Goal: Task Accomplishment & Management: Manage account settings

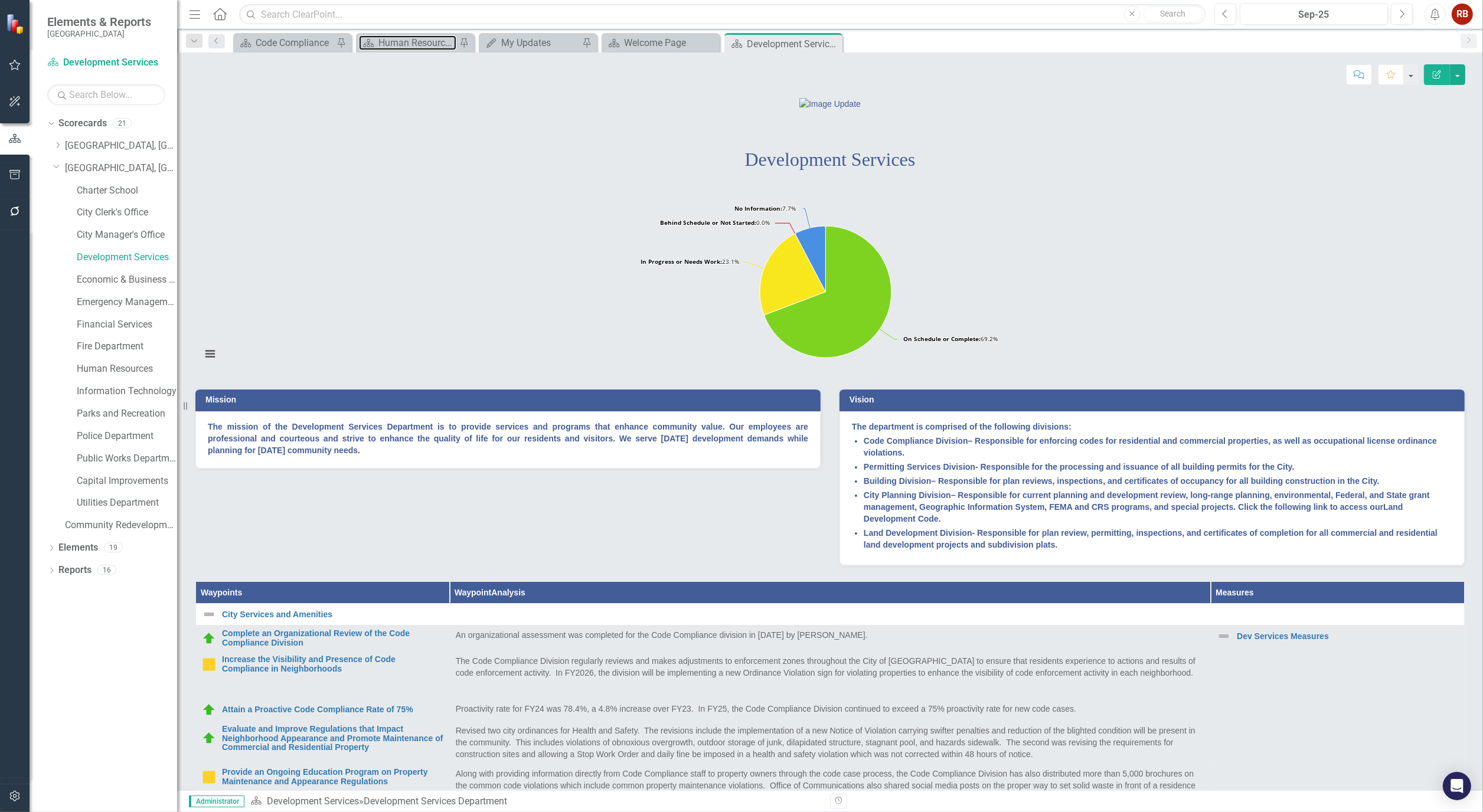
drag, startPoint x: 0, startPoint y: 0, endPoint x: 409, endPoint y: 25, distance: 409.8
click at [411, 38] on div "Human Resources Analytics Dashboard" at bounding box center [418, 42] width 78 height 15
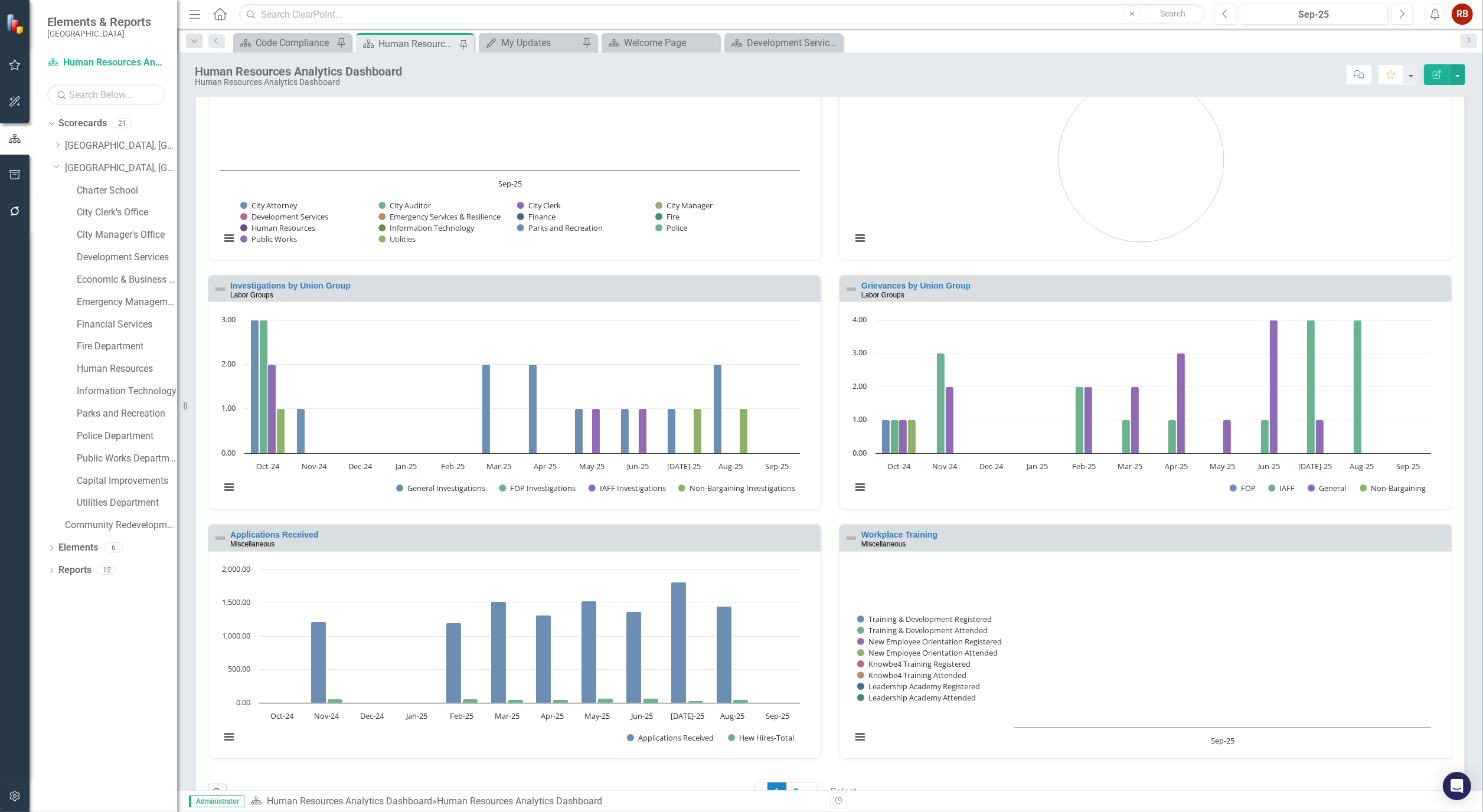
scroll to position [889, 0]
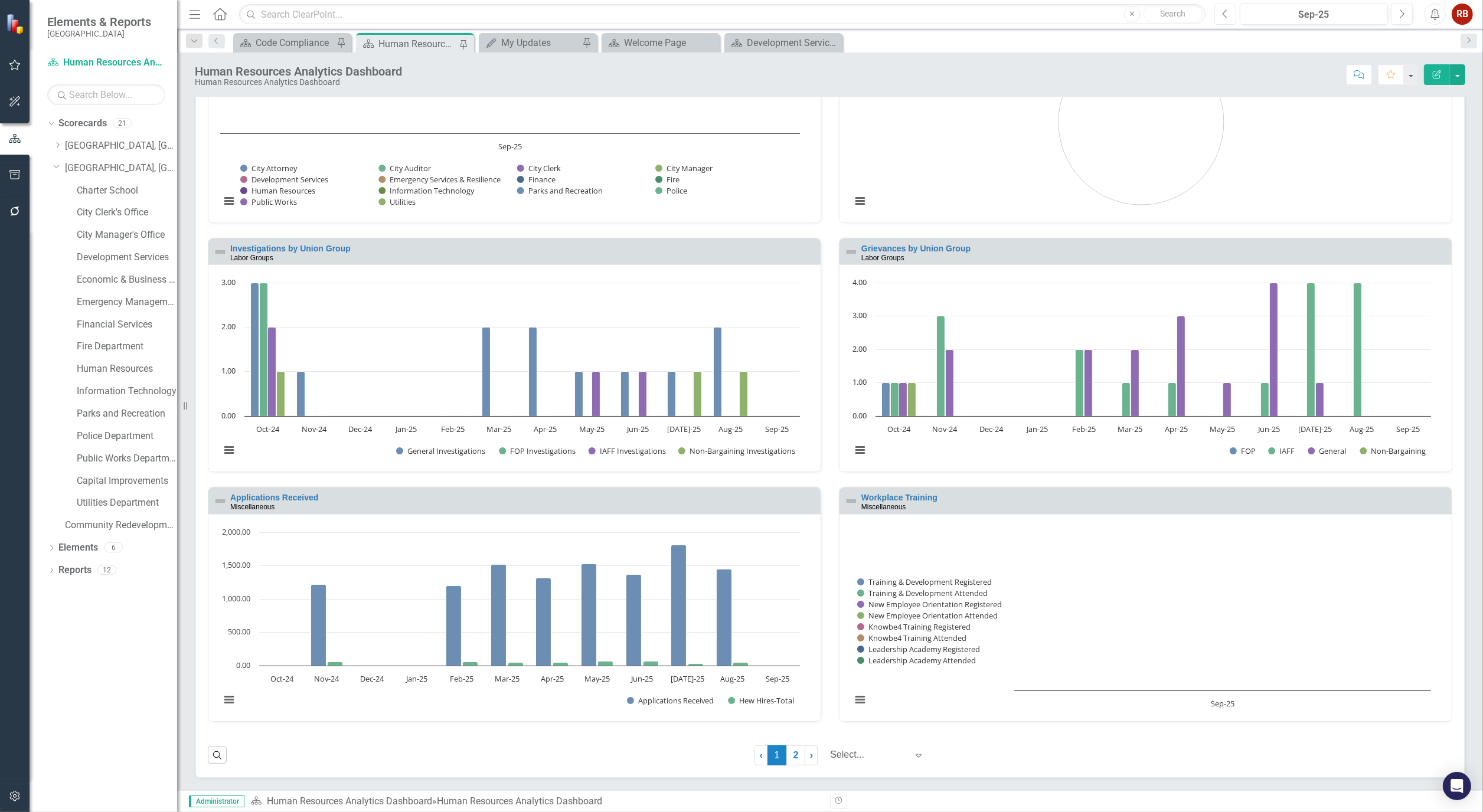
click at [1228, 9] on button "Previous" at bounding box center [1225, 14] width 22 height 22
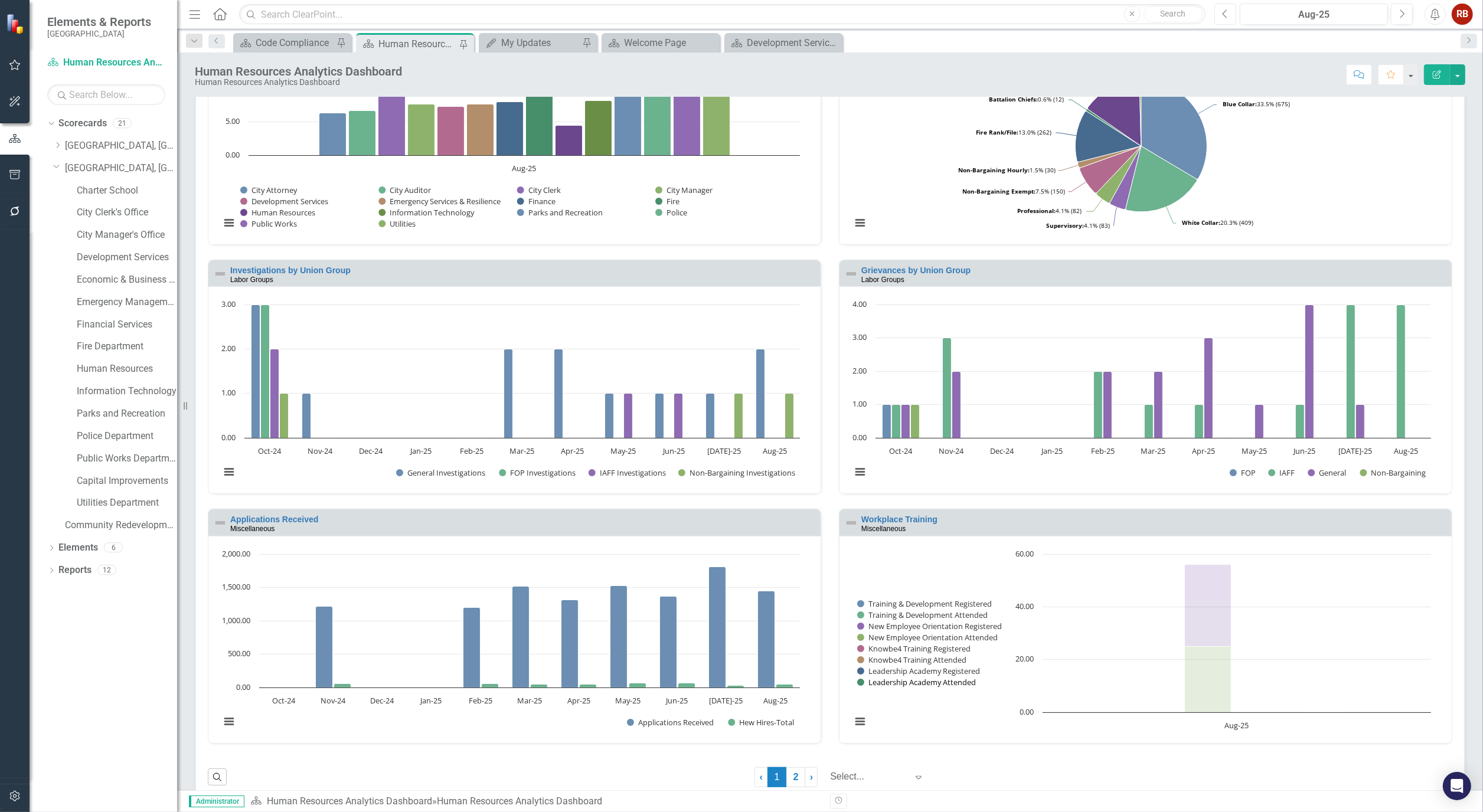
scroll to position [889, 0]
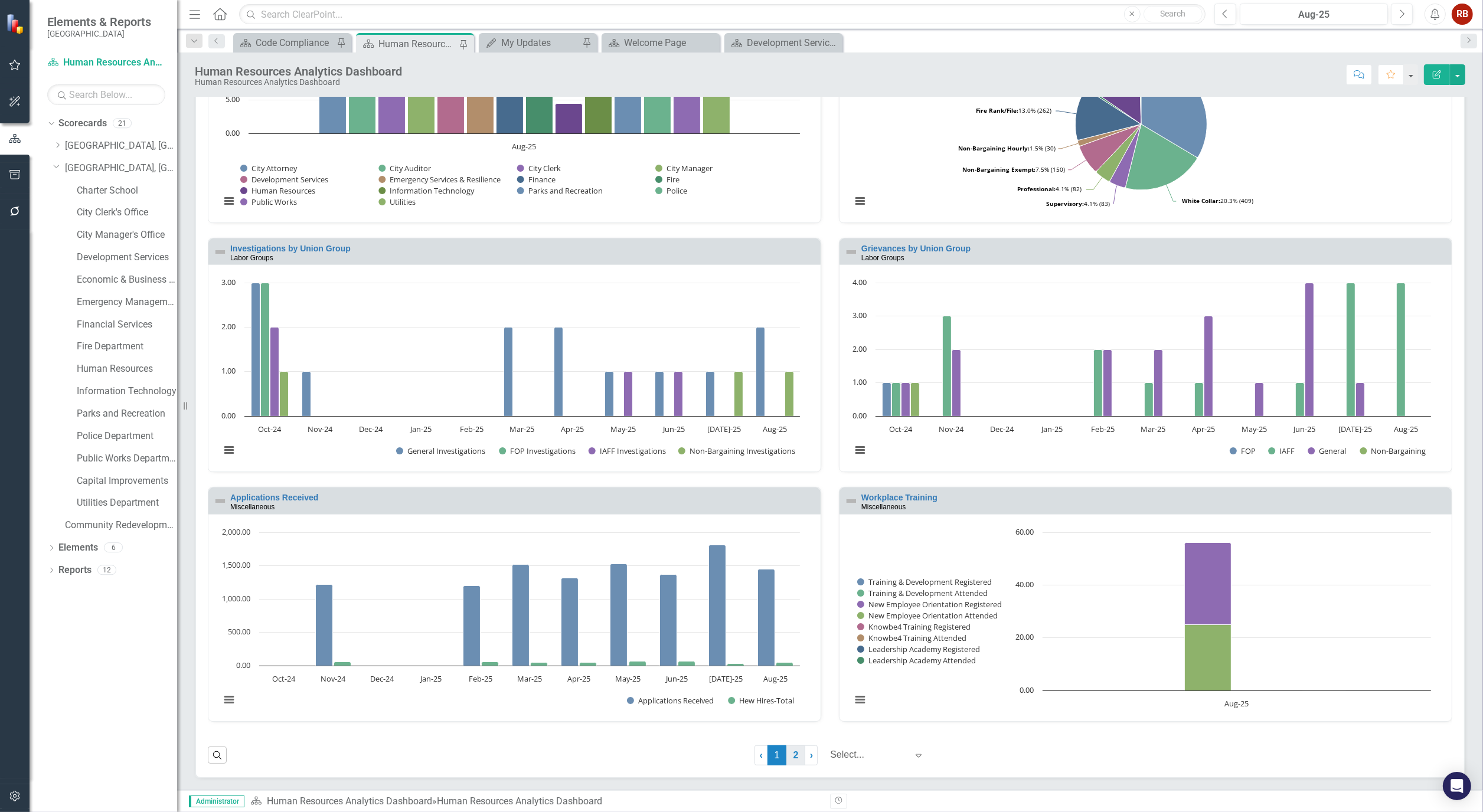
click at [786, 756] on link "2" at bounding box center [795, 755] width 19 height 20
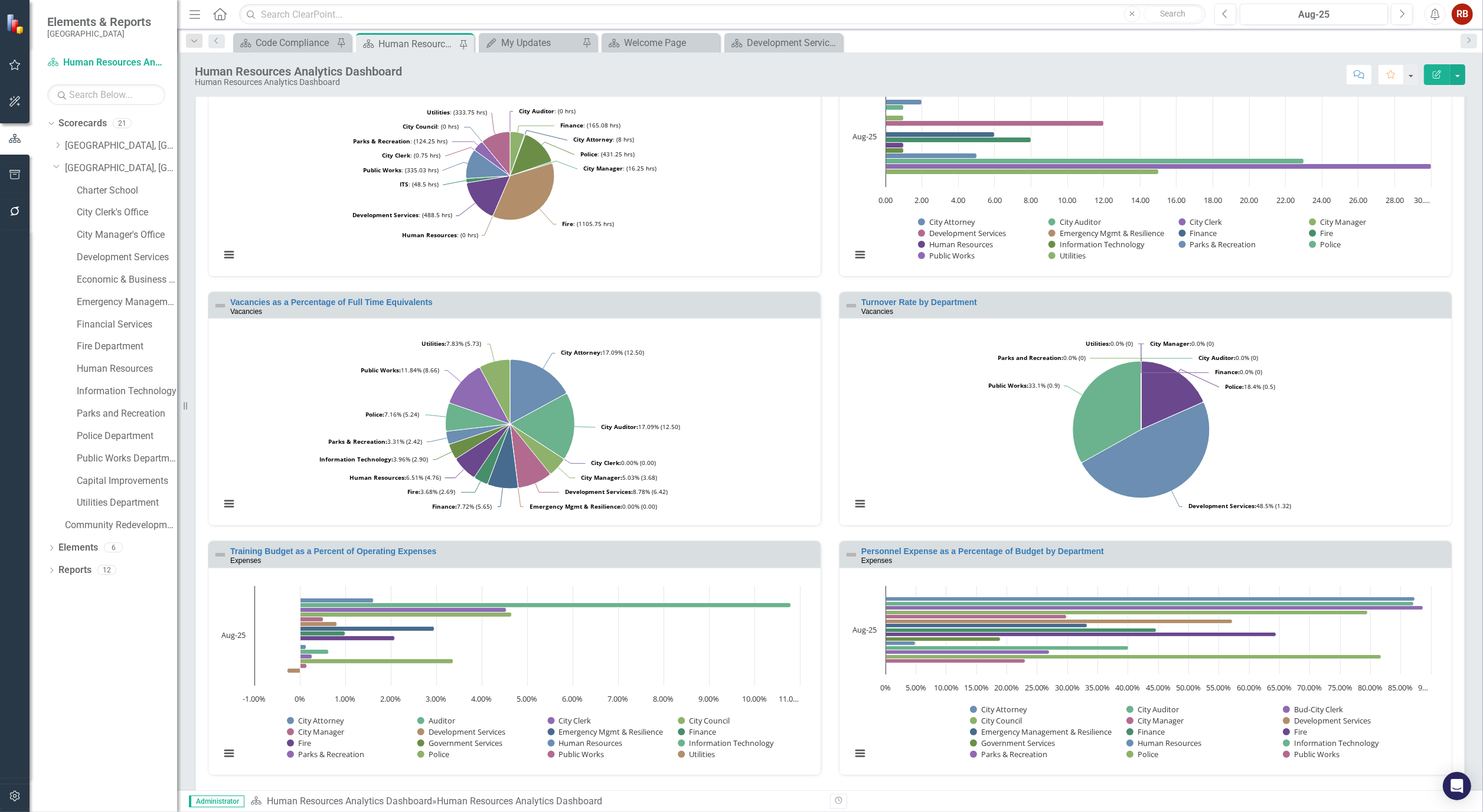
scroll to position [852, 0]
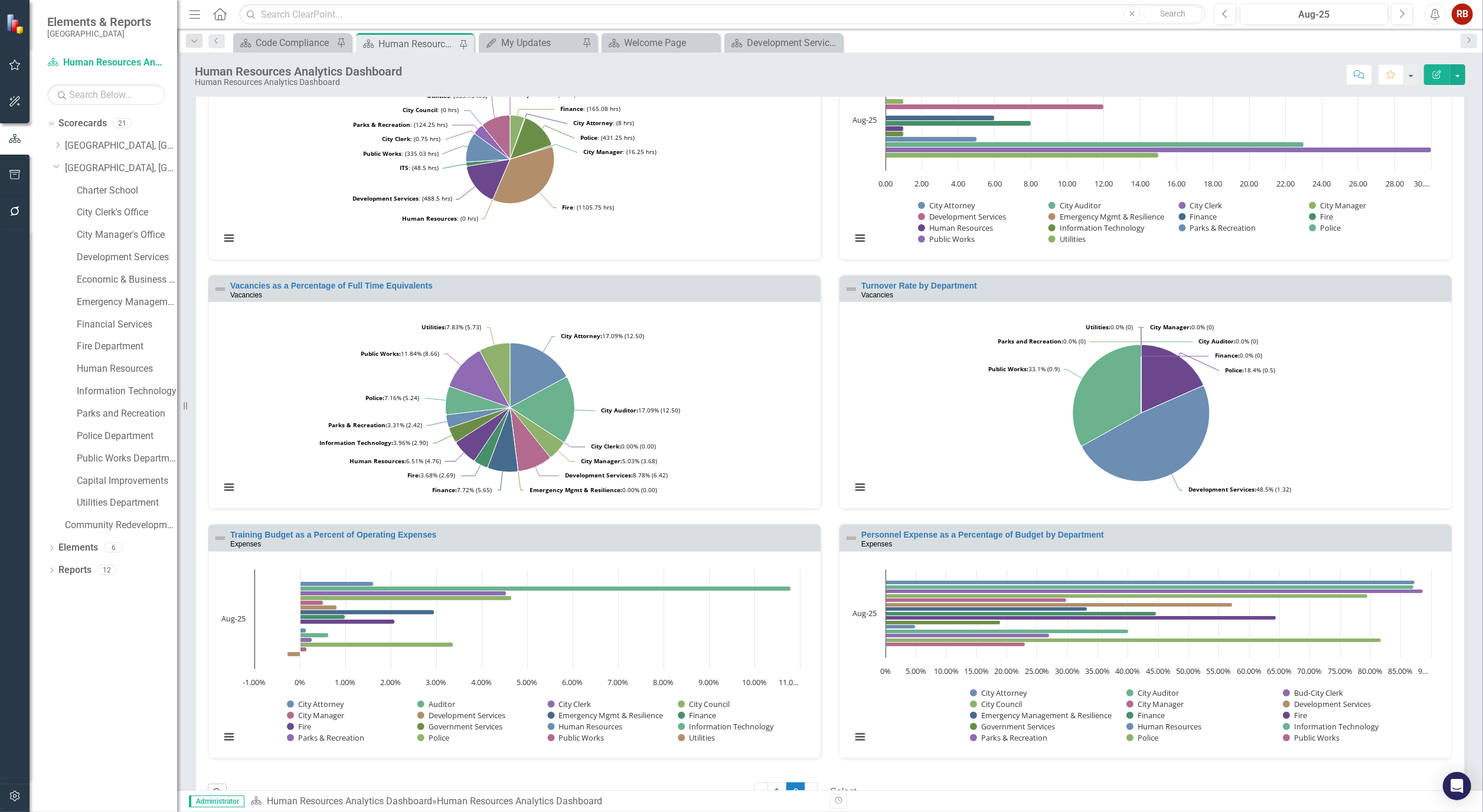
click at [912, 530] on div "Personnel Expense as a Percentage of Budget by Department Expenses" at bounding box center [1145, 537] width 612 height 26
click at [911, 535] on link "Personnel Expense as a Percentage of Budget by Department" at bounding box center [982, 535] width 243 height 10
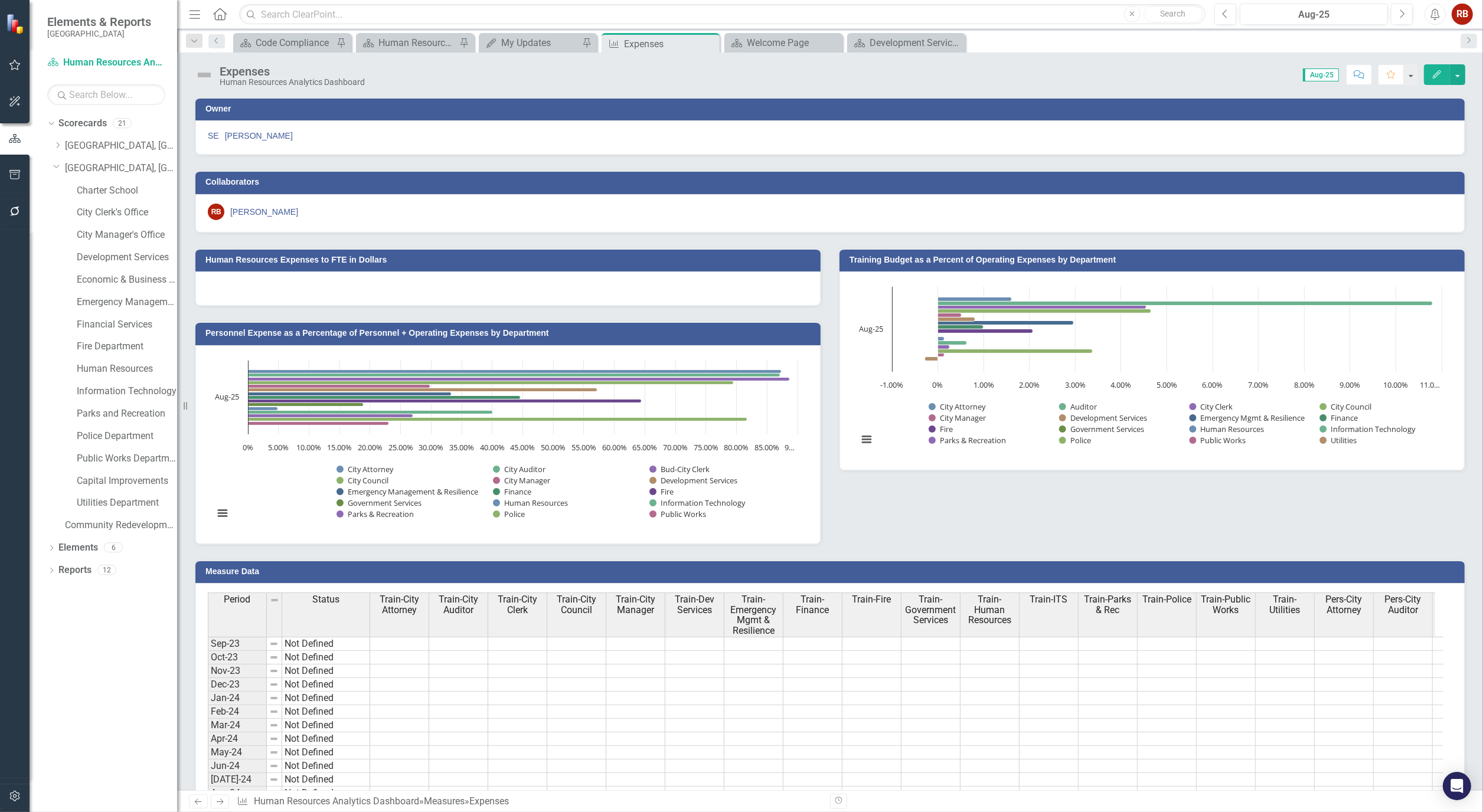
click at [508, 336] on h3 "Personnel Expense as a Percentage of Personnel + Operating Expenses by Departme…" at bounding box center [509, 333] width 609 height 9
click at [1429, 74] on button "Edit" at bounding box center [1436, 74] width 26 height 21
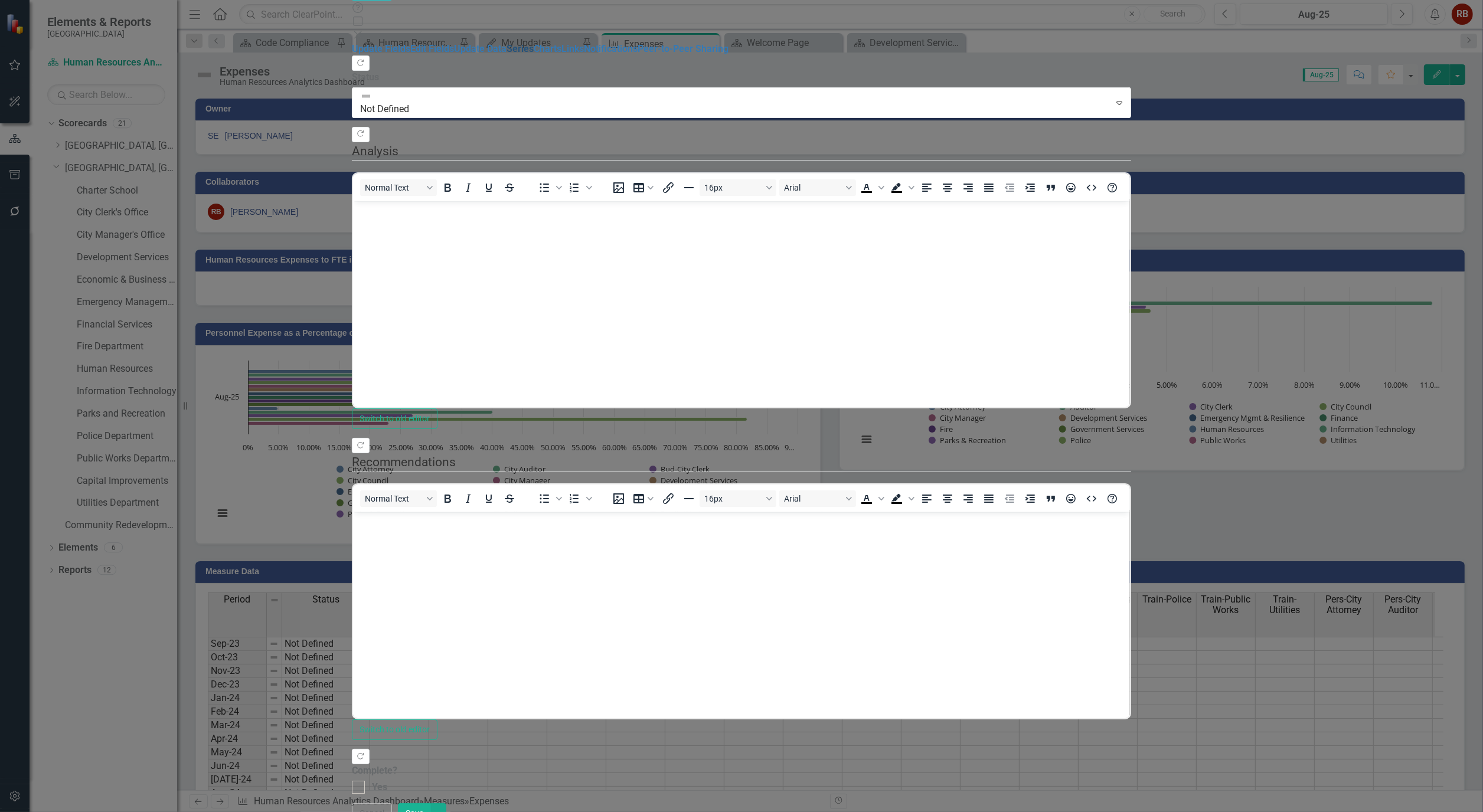
click at [507, 54] on link "Series" at bounding box center [520, 49] width 27 height 11
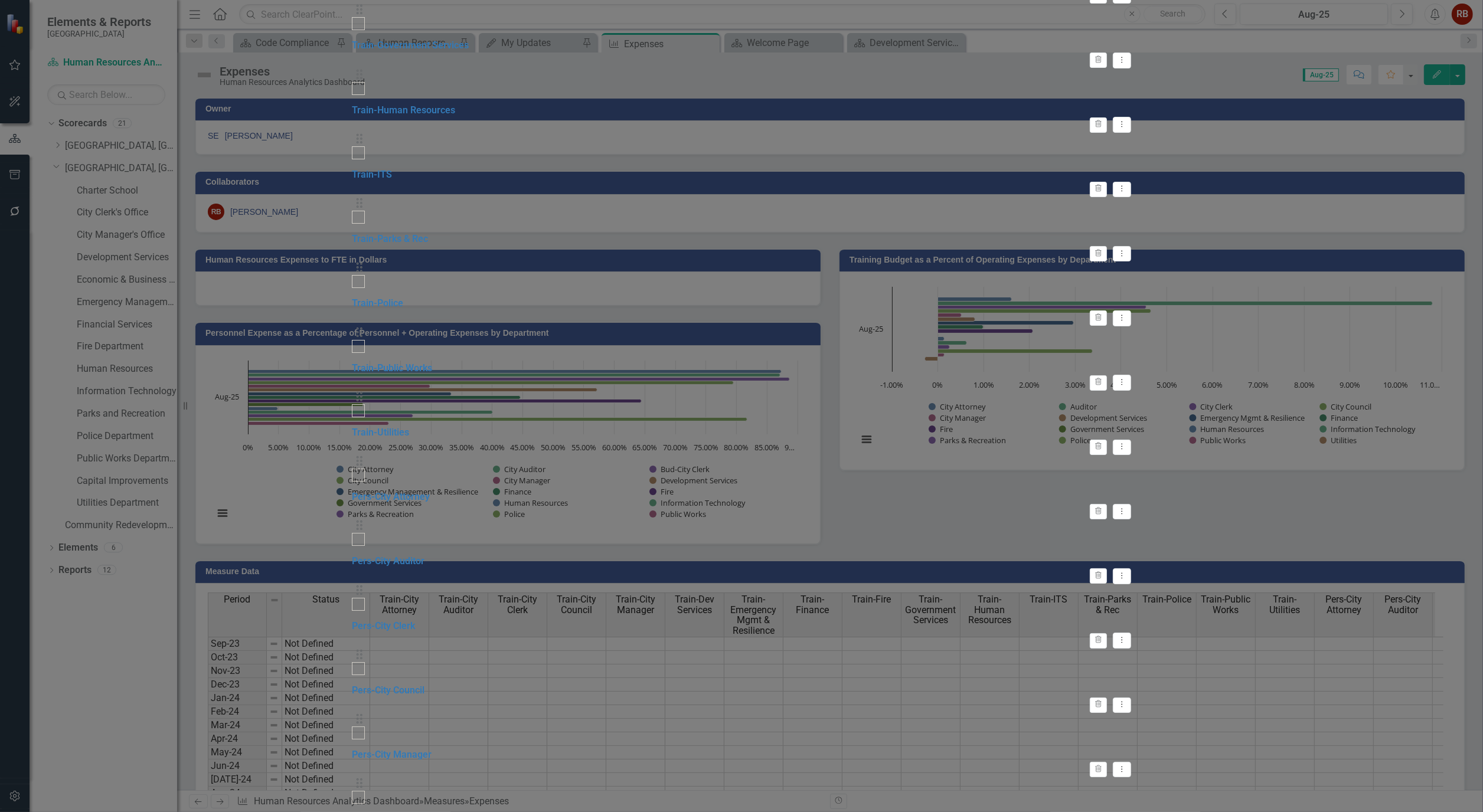
scroll to position [1049, 0]
click at [1409, 360] on link "Edit Edit Measure Series" at bounding box center [1386, 364] width 134 height 22
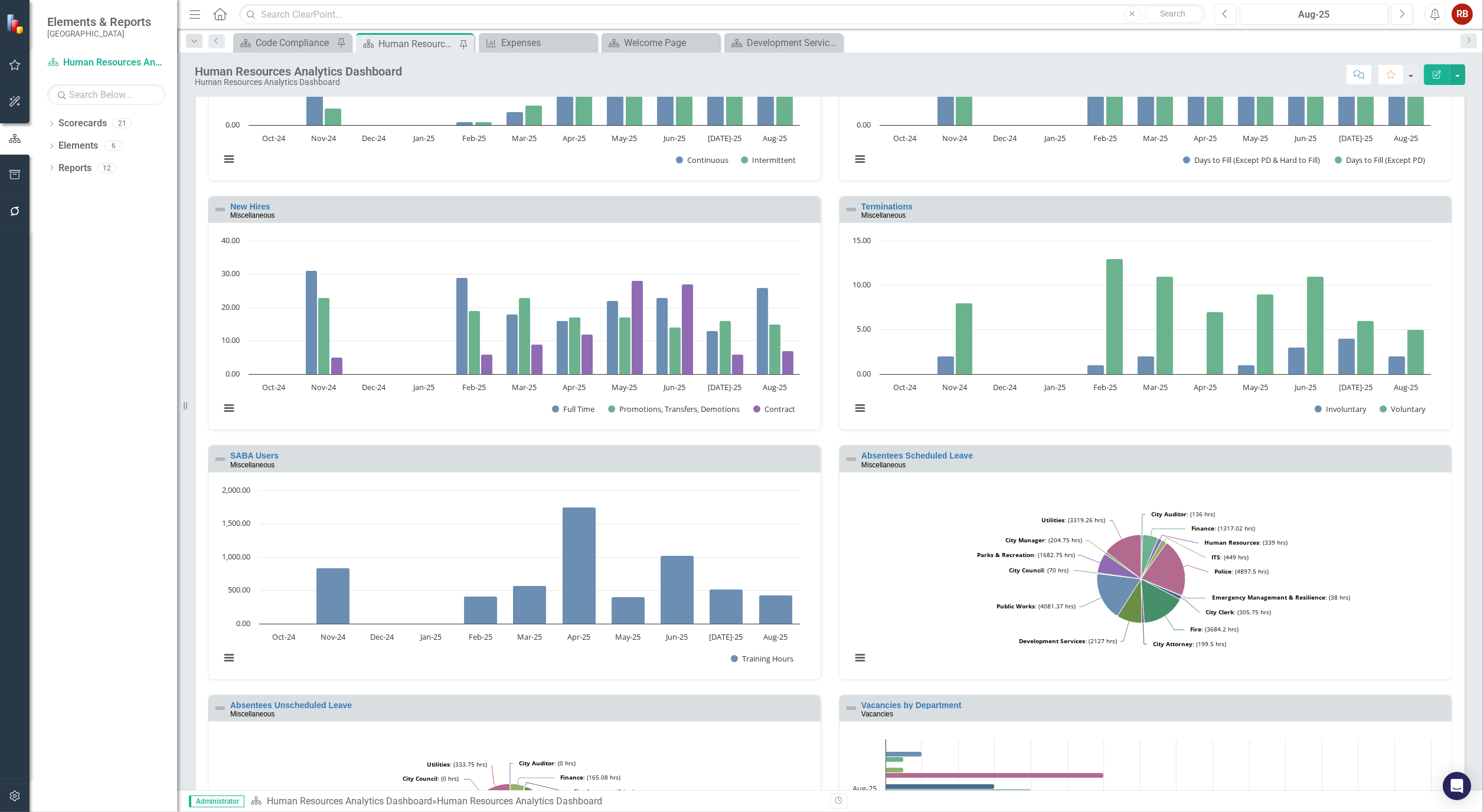
scroll to position [169, 0]
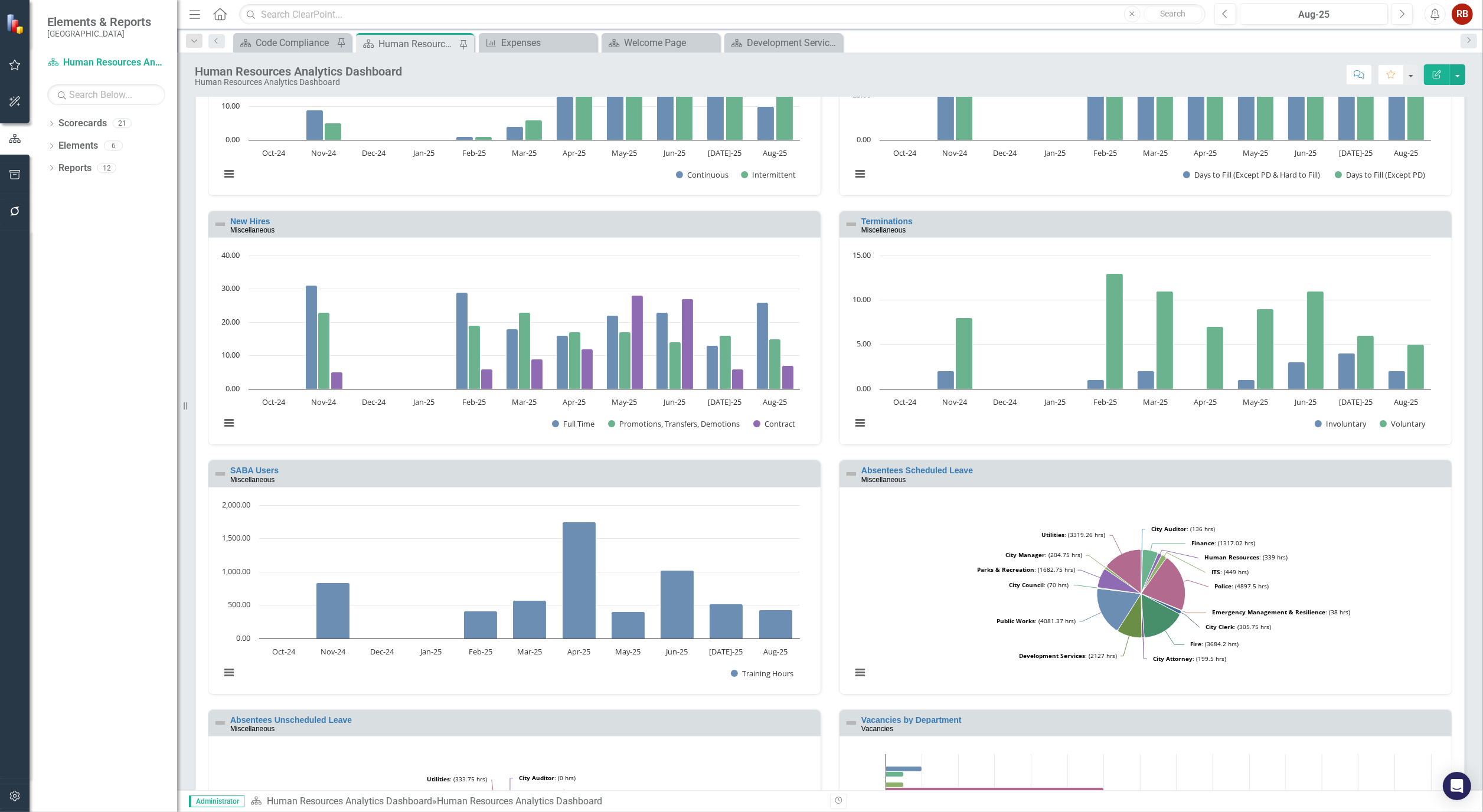
click at [13, 173] on icon "button" at bounding box center [15, 175] width 10 height 10
click at [86, 80] on link "Briefing Books" at bounding box center [103, 74] width 148 height 14
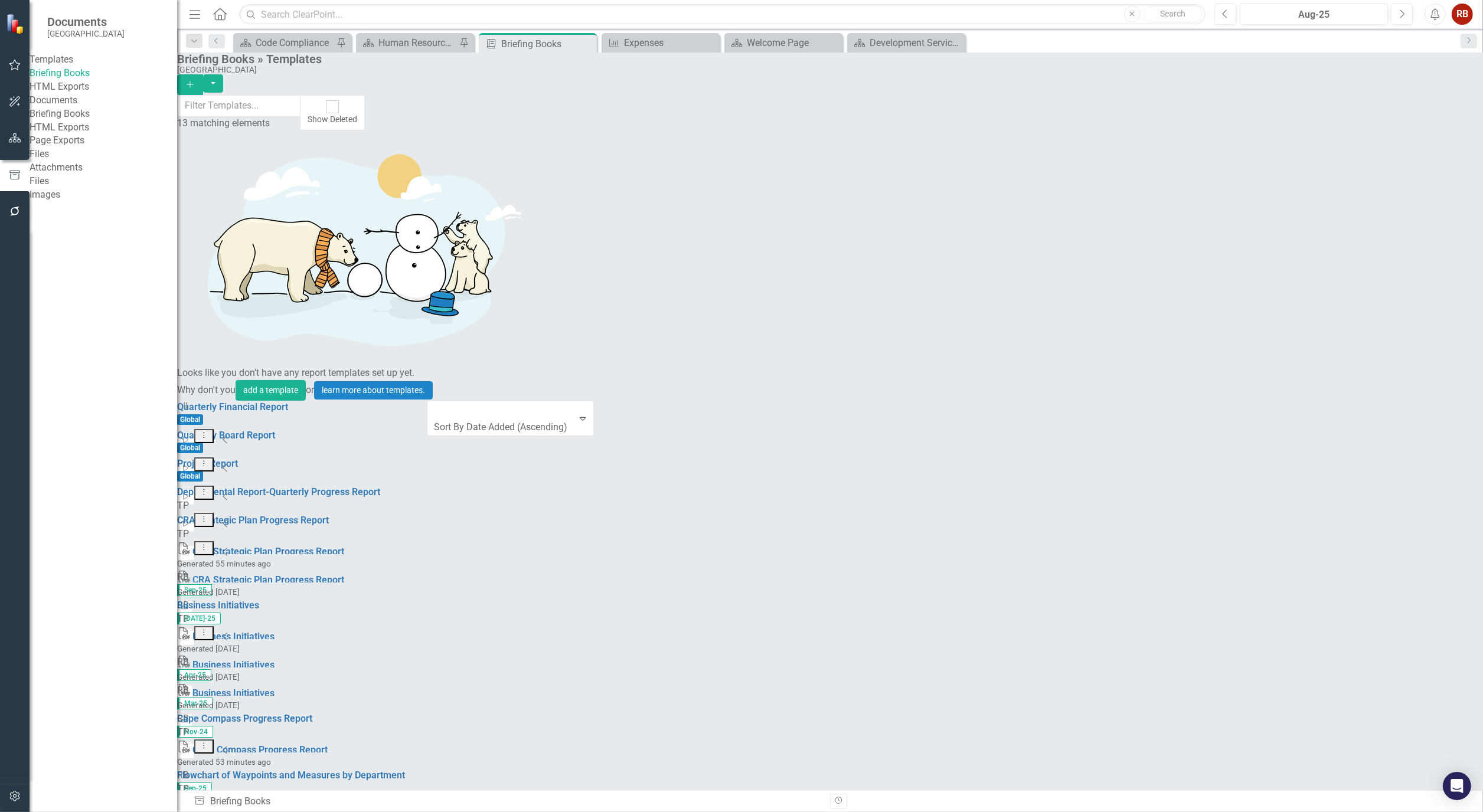
click at [1411, 610] on link "Start Run Template" at bounding box center [1382, 614] width 109 height 22
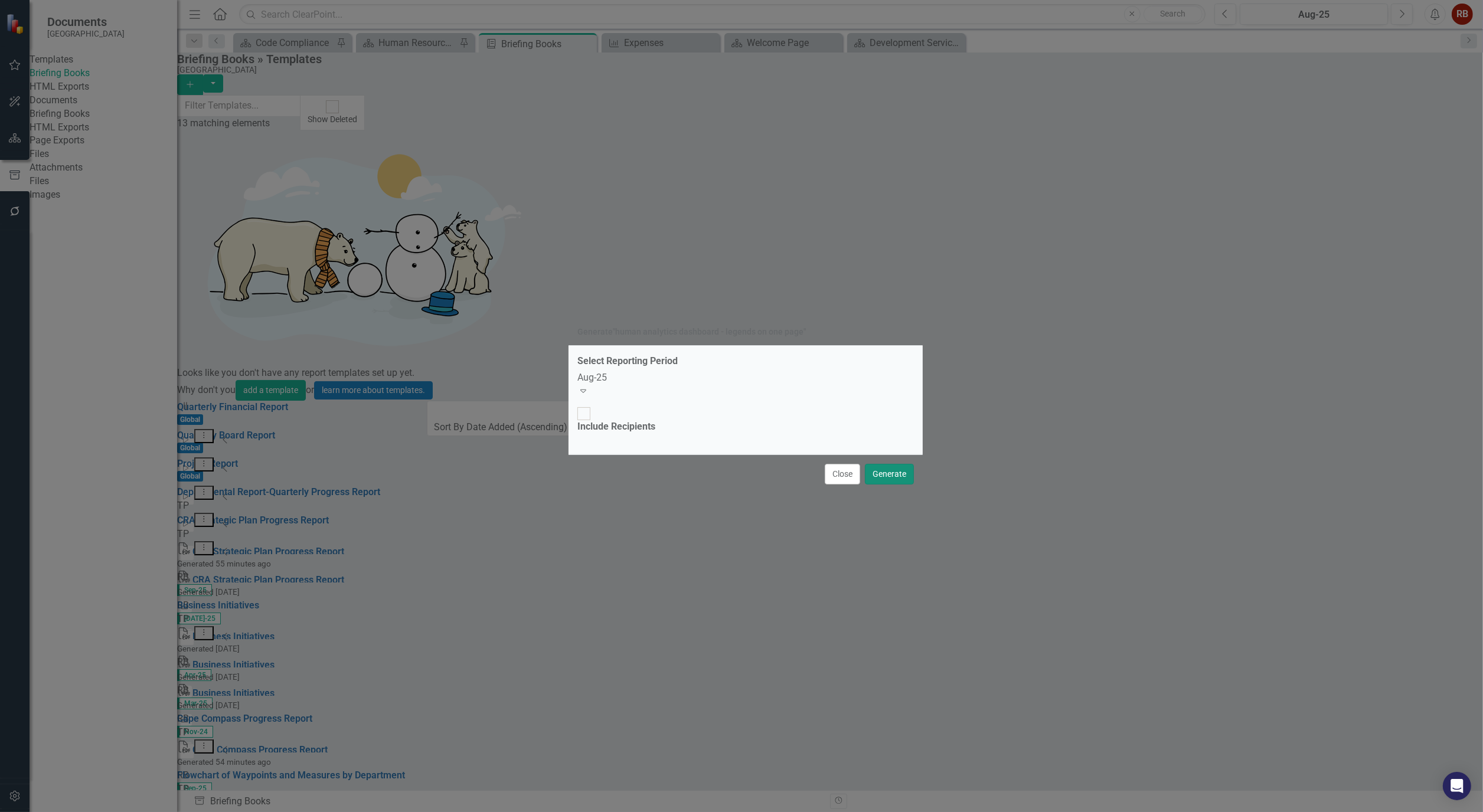
click at [898, 464] on button "Generate" at bounding box center [889, 475] width 49 height 21
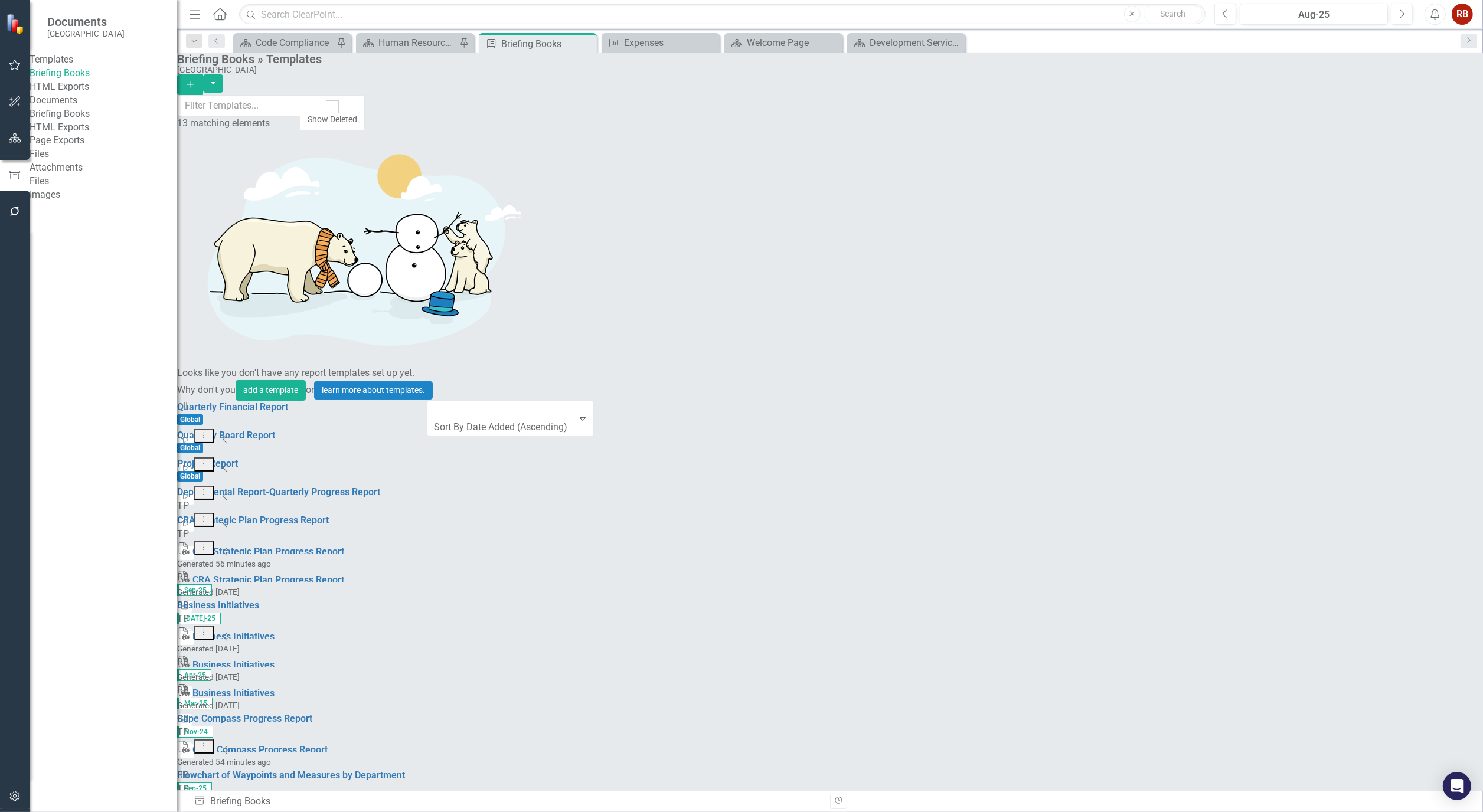
click at [92, 121] on link "Briefing Books" at bounding box center [103, 114] width 148 height 14
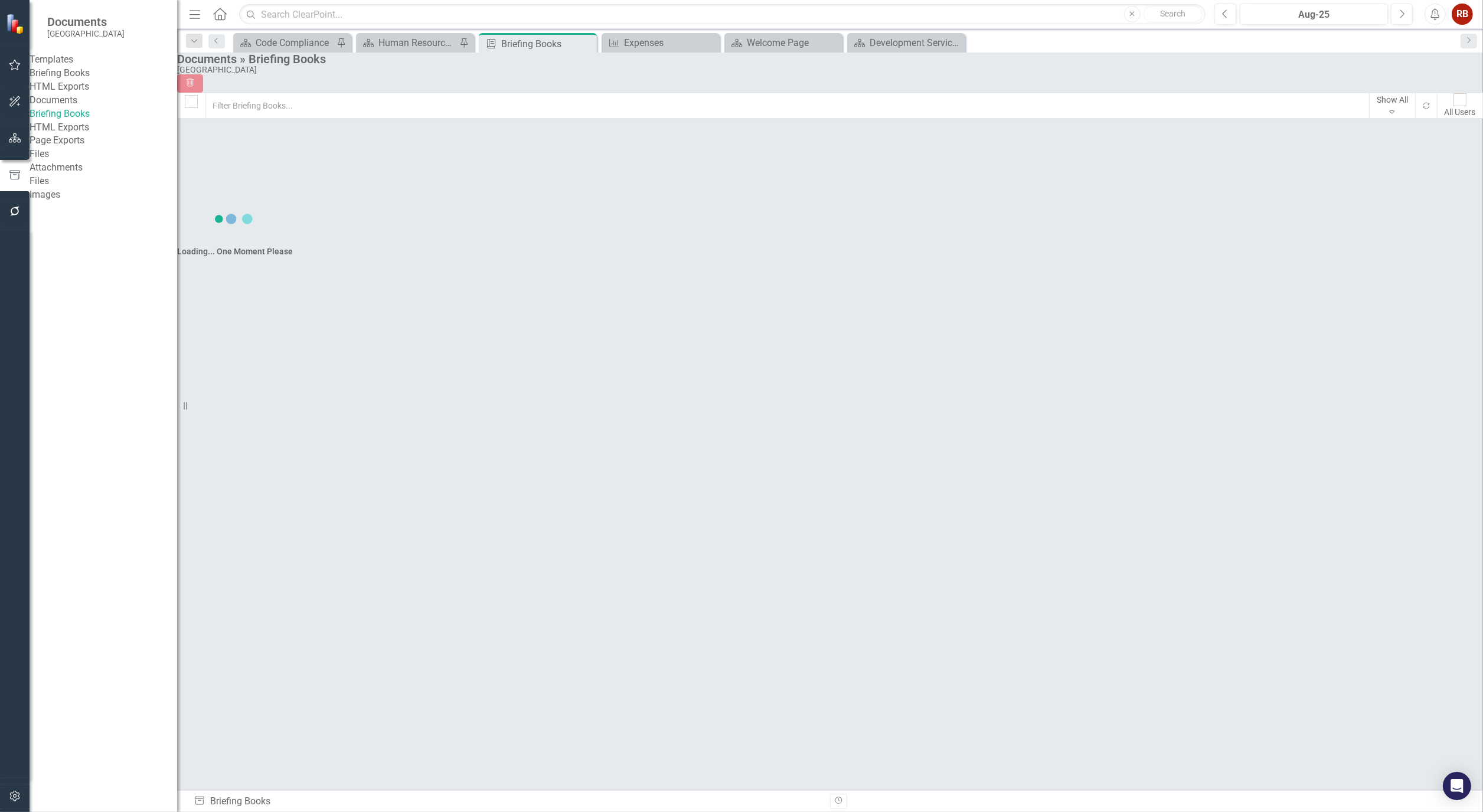
checkbox input "false"
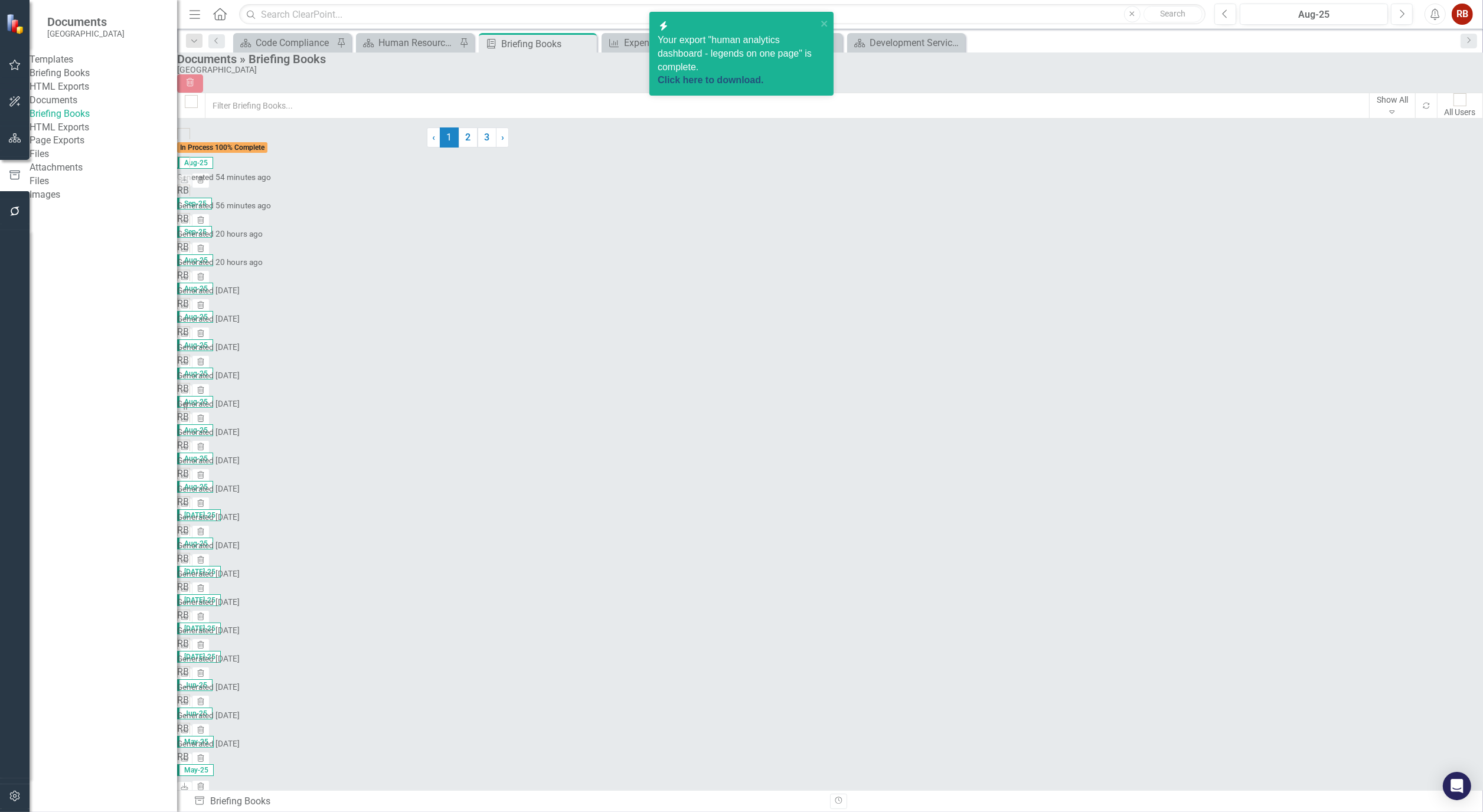
click at [764, 75] on link "Click here to download." at bounding box center [711, 80] width 106 height 10
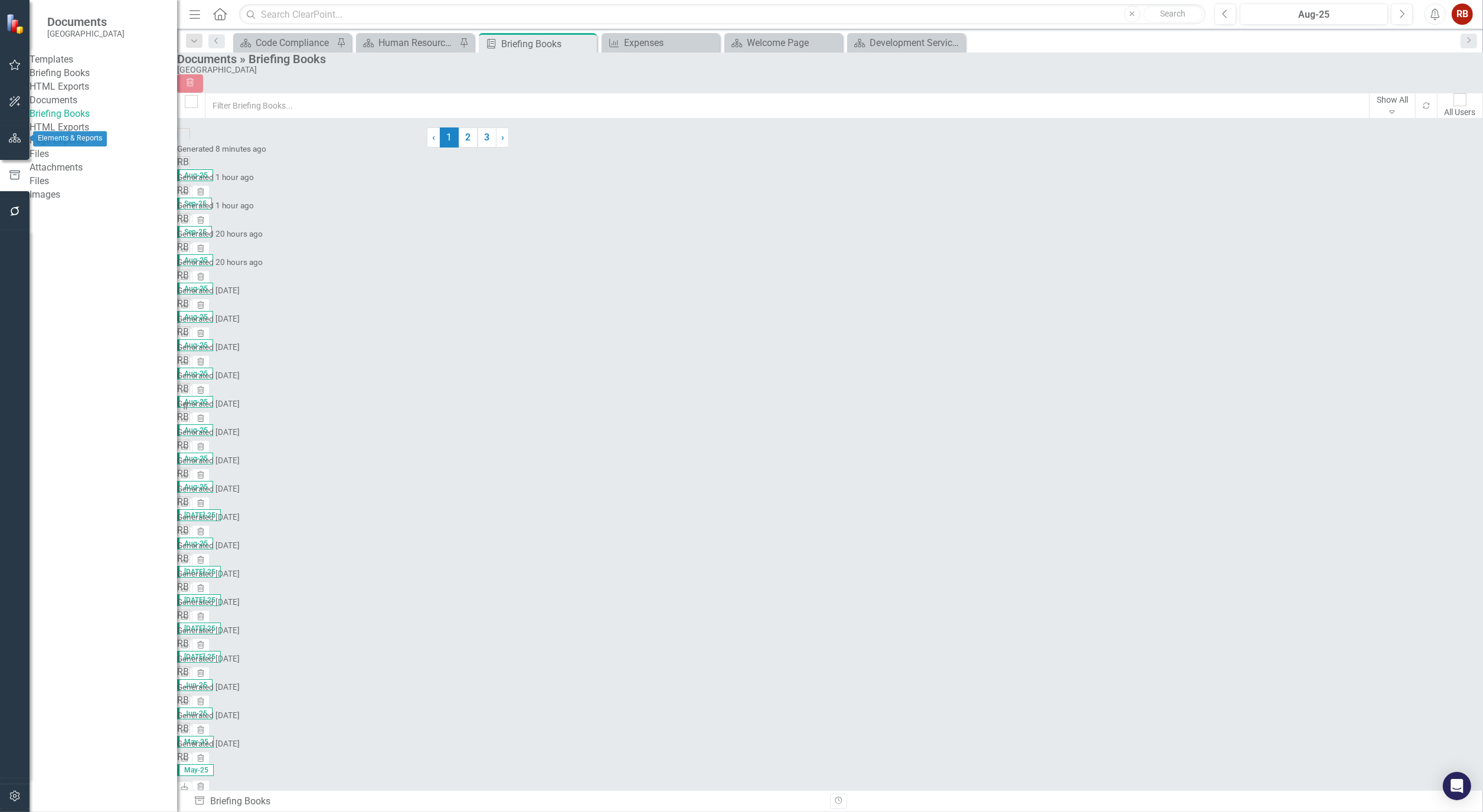
click at [17, 140] on icon "button" at bounding box center [15, 138] width 13 height 10
click at [52, 120] on div "Dropdown" at bounding box center [51, 125] width 8 height 10
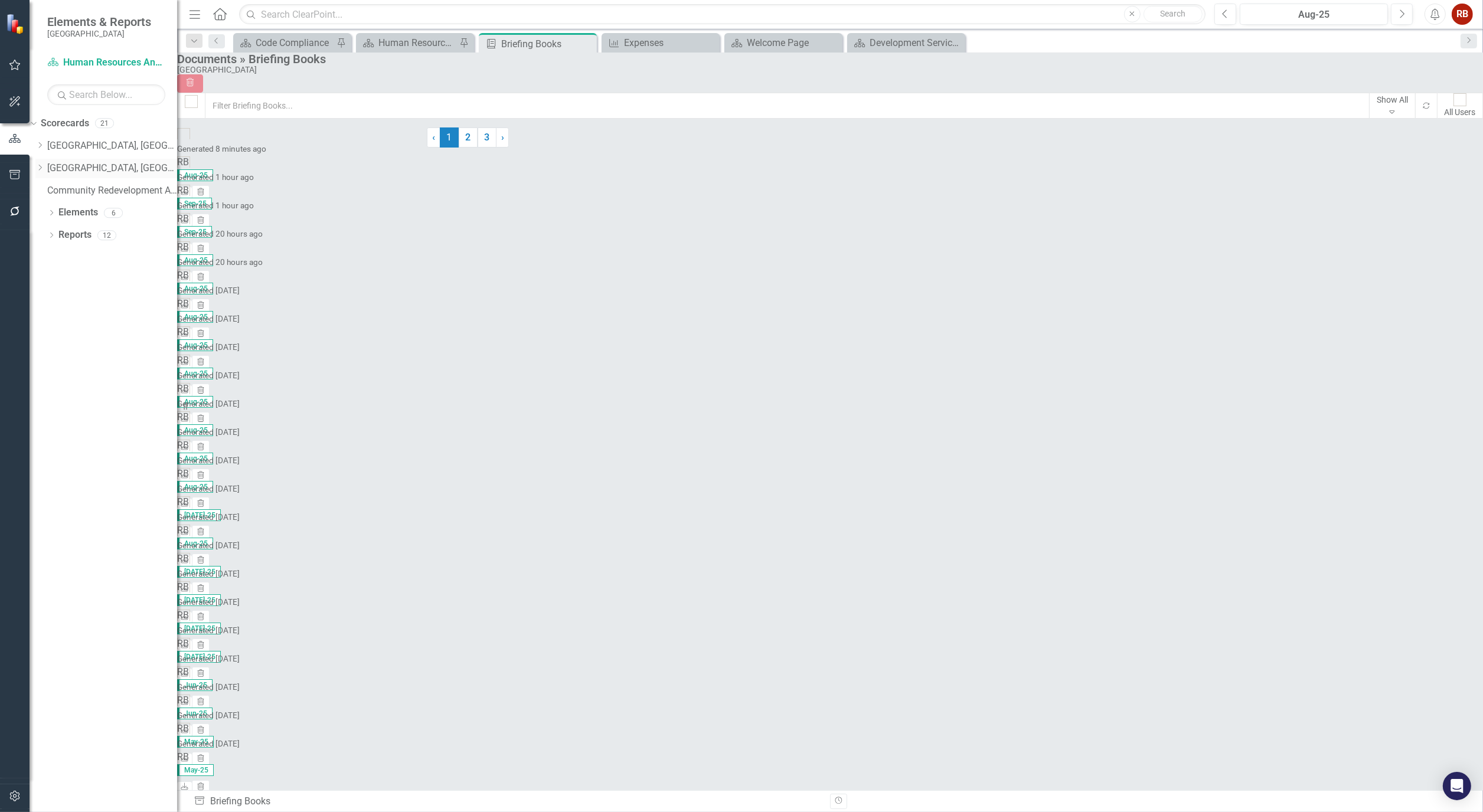
click at [84, 168] on link "[GEOGRAPHIC_DATA], [GEOGRAPHIC_DATA] Strategic Plan" at bounding box center [112, 168] width 130 height 14
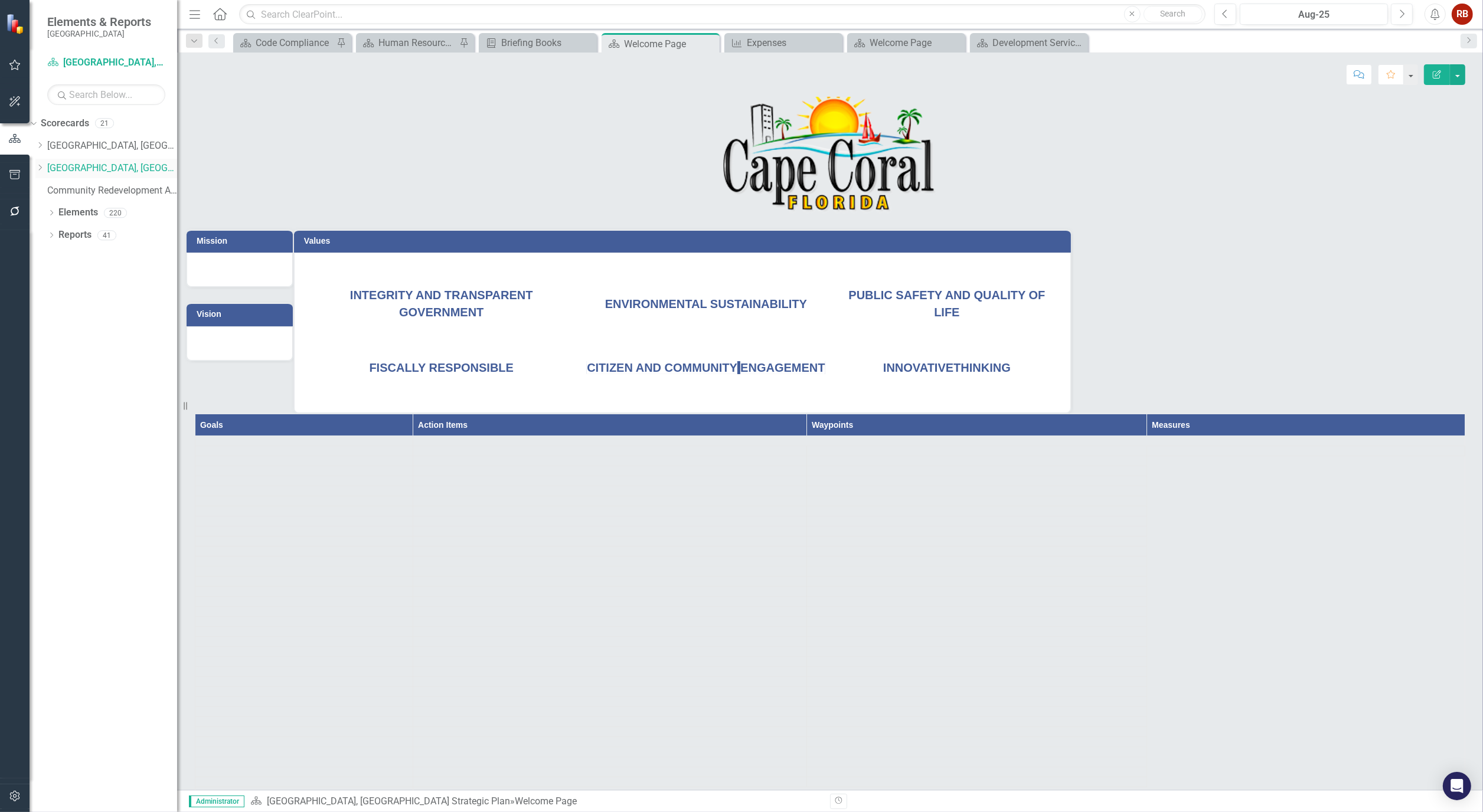
click at [45, 166] on icon "Dropdown" at bounding box center [40, 168] width 9 height 7
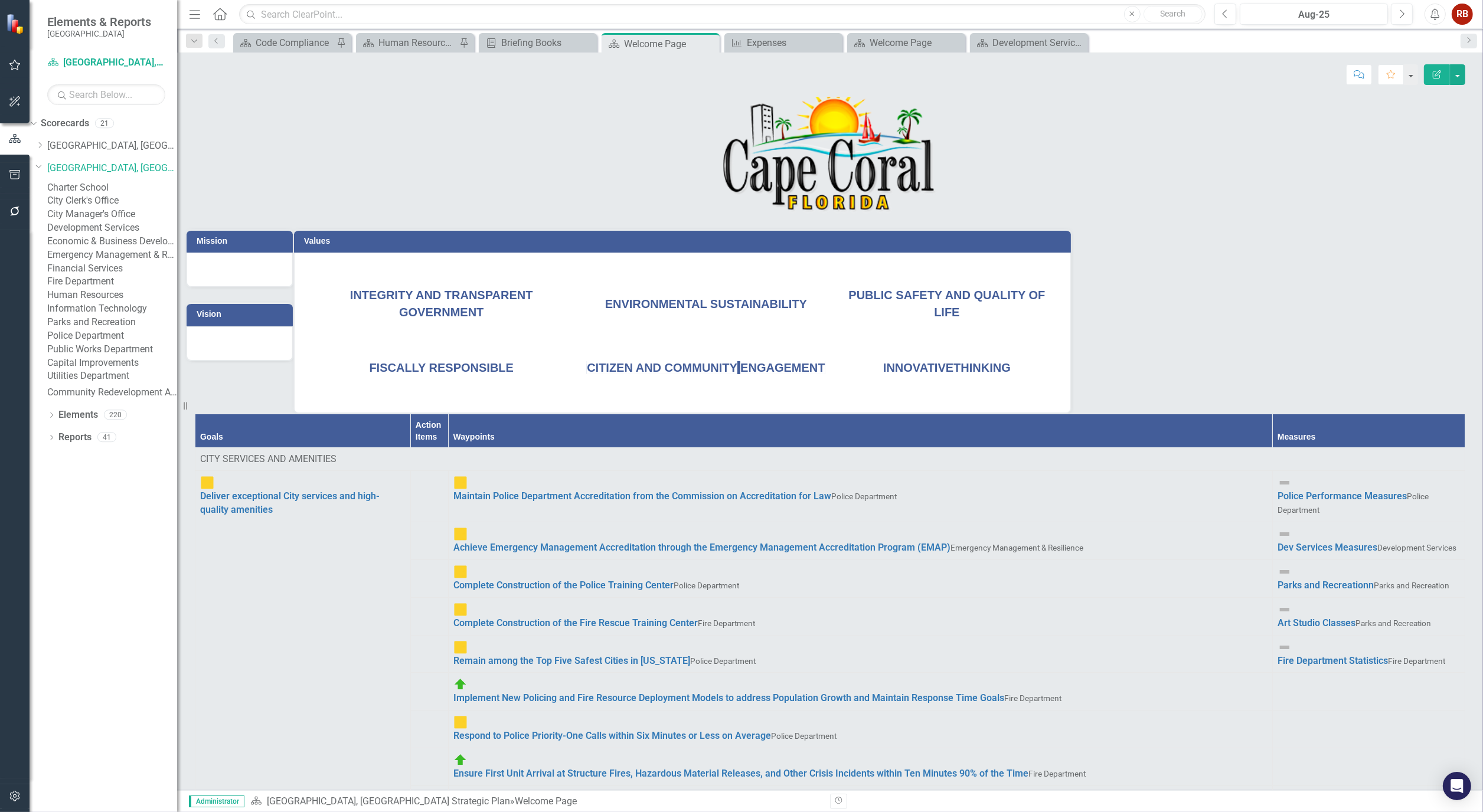
click at [104, 316] on link "Information Technology" at bounding box center [112, 309] width 130 height 14
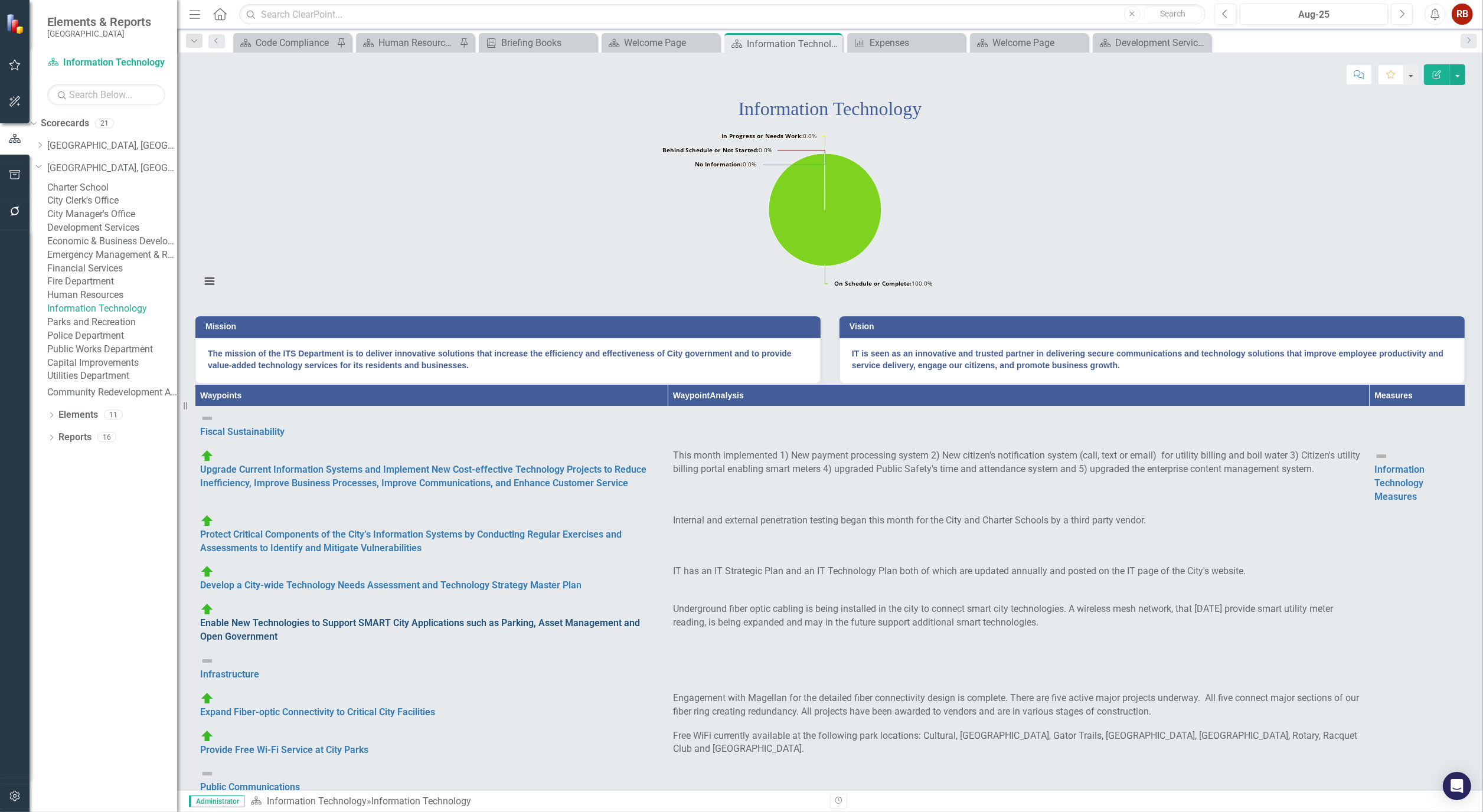
click at [382, 642] on link "Enable New Technologies to Support SMART City Applications such as Parking, Ass…" at bounding box center [420, 630] width 440 height 25
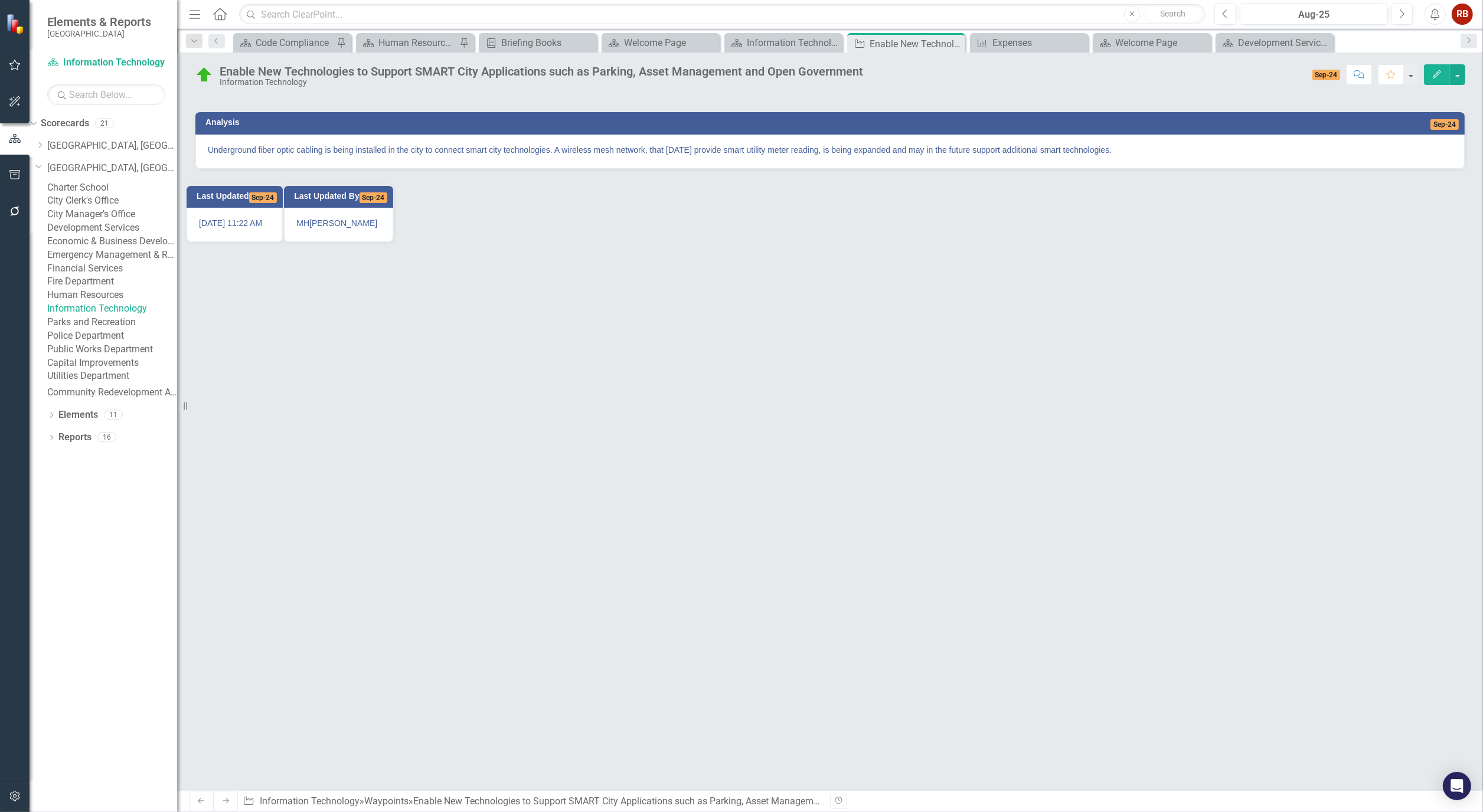
click at [1443, 68] on button "Edit" at bounding box center [1436, 74] width 26 height 21
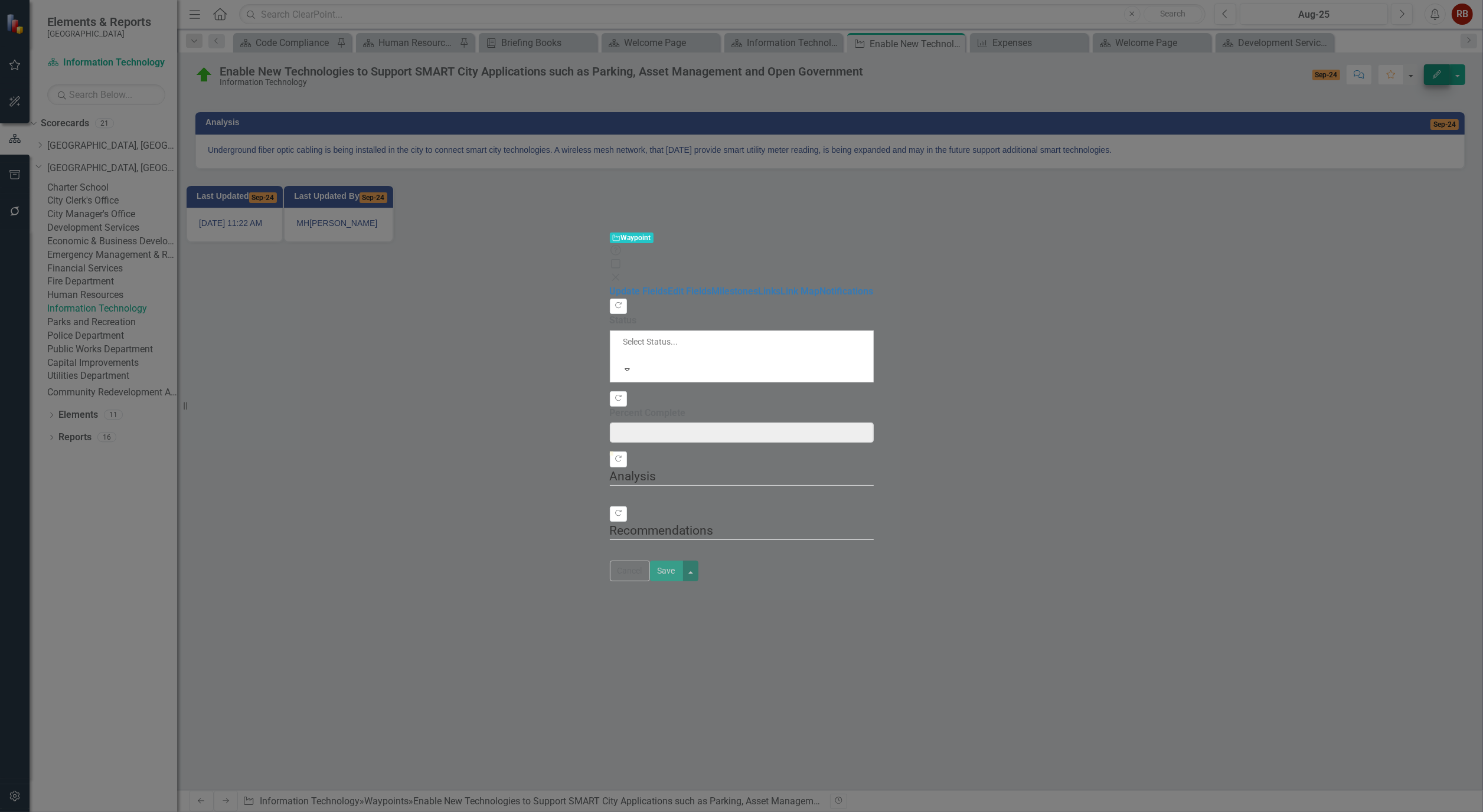
type input "0"
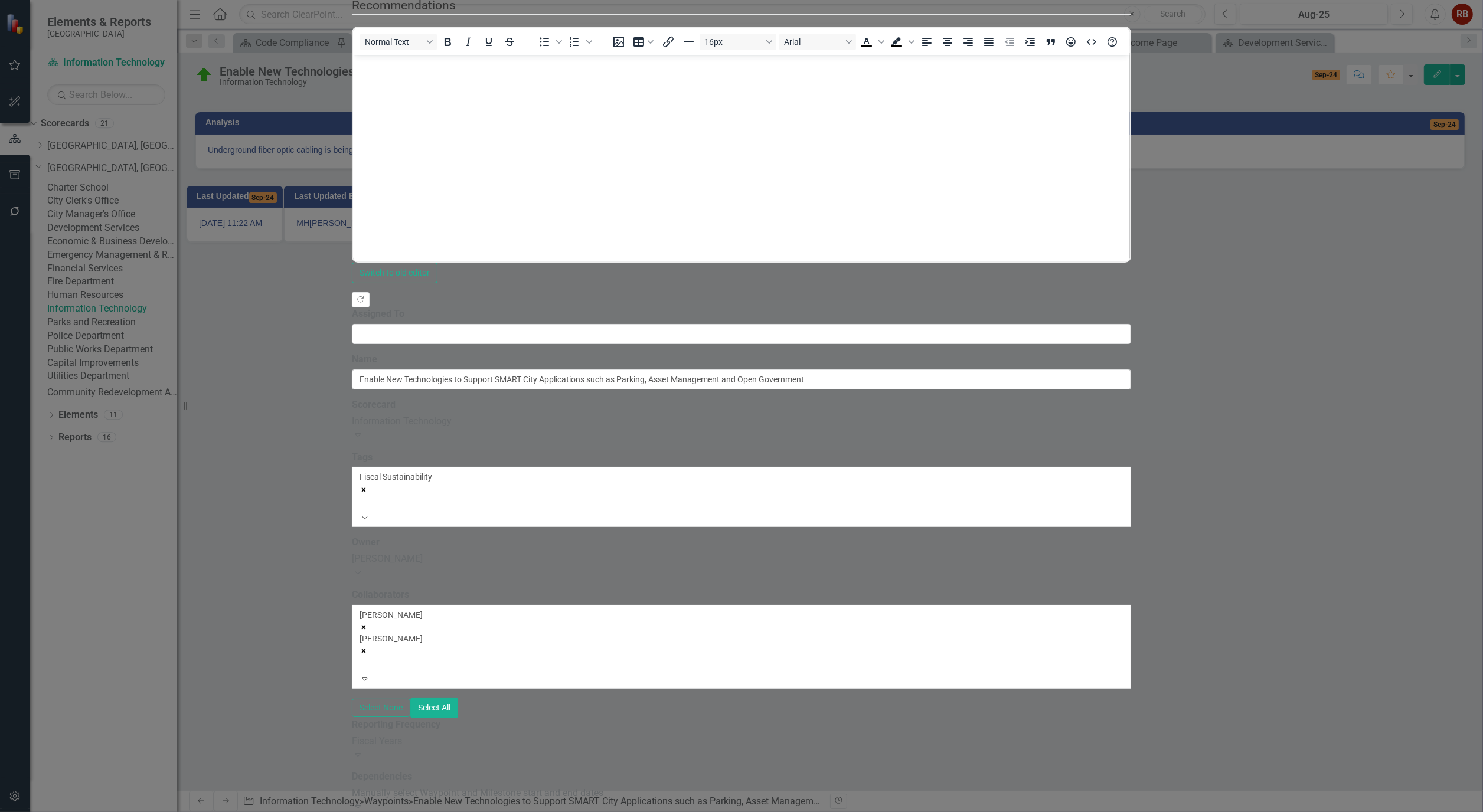
click at [711, 609] on div "Michelle Hoffmann Matthew Vilord" at bounding box center [741, 641] width 763 height 64
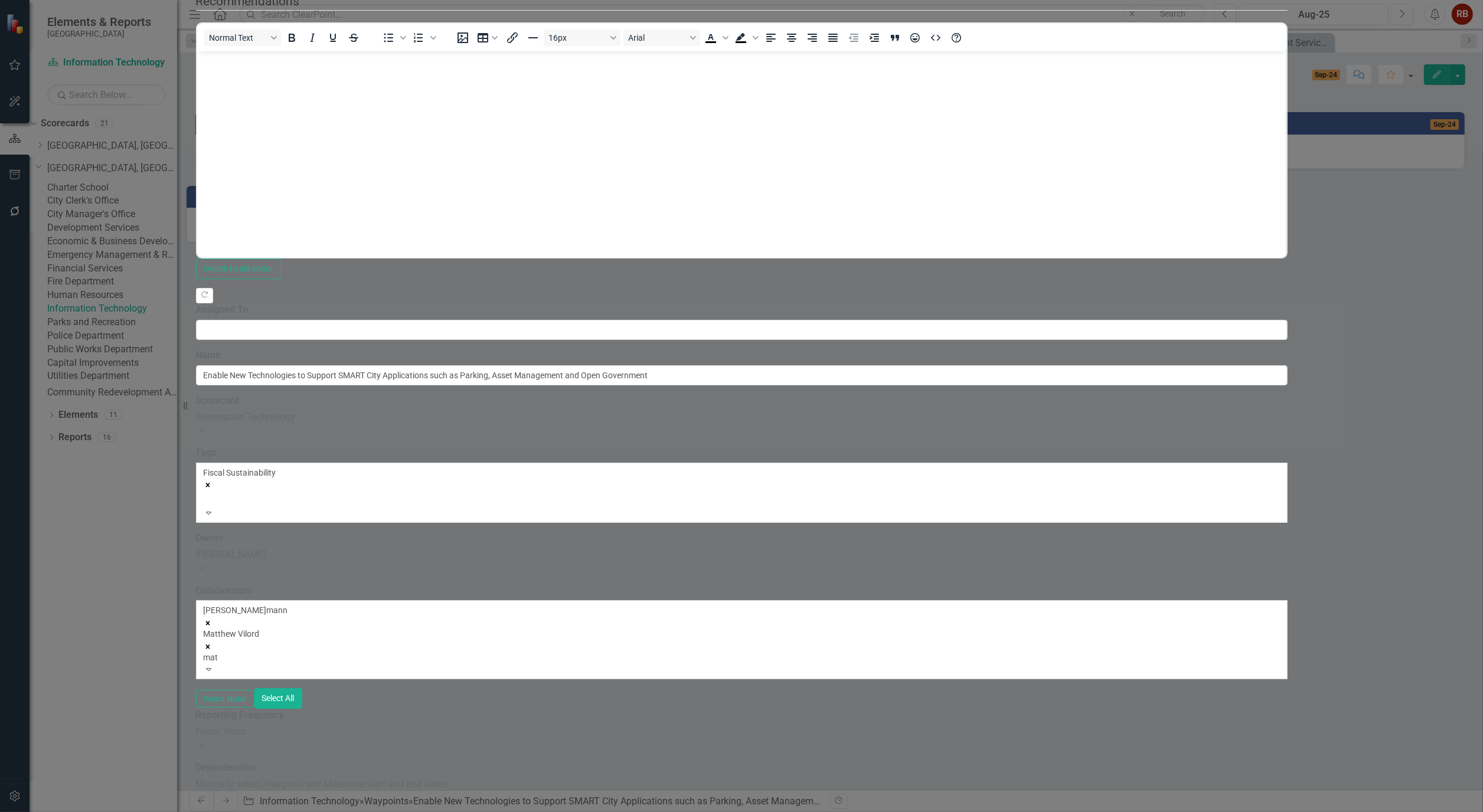
type input "matt"
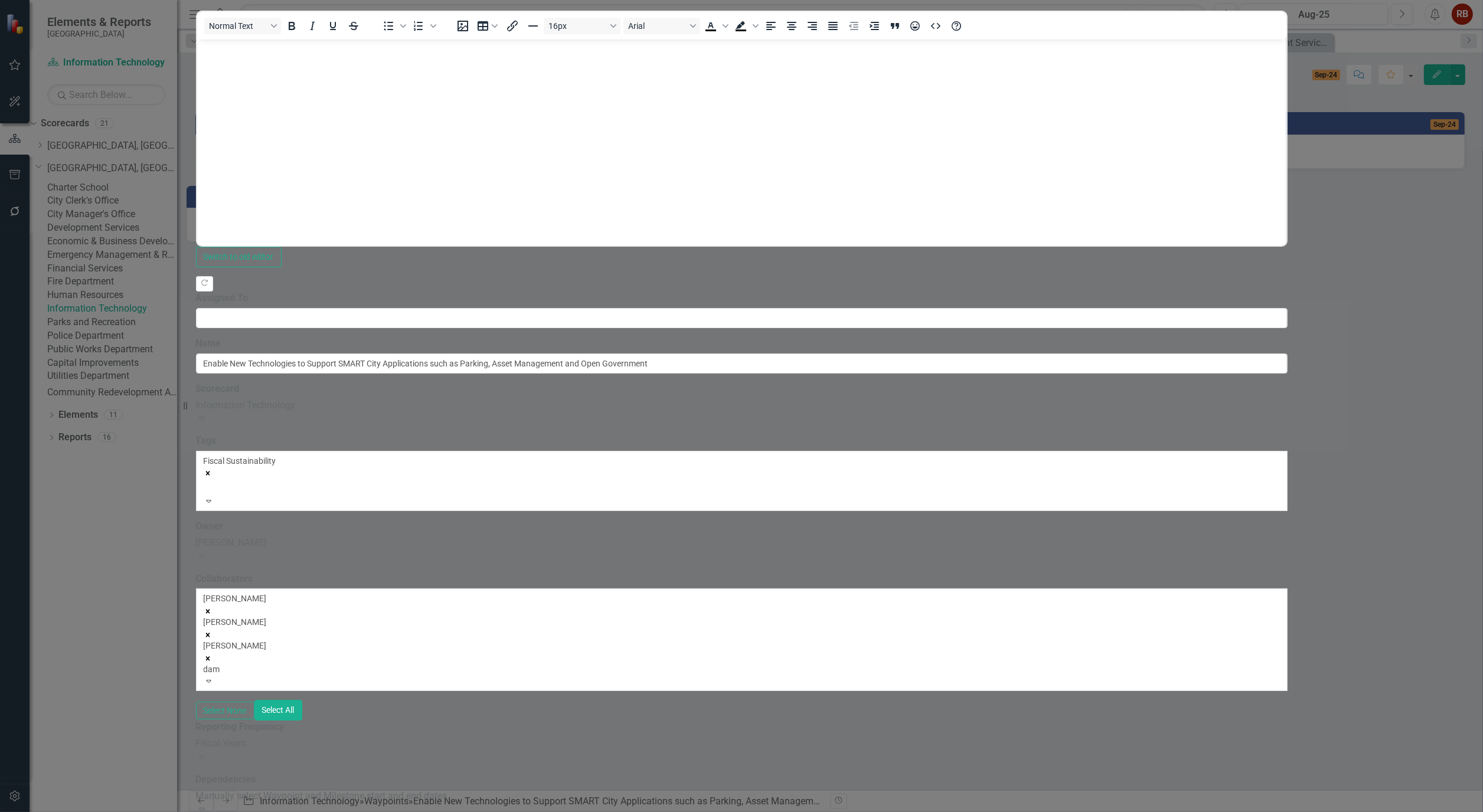
type input "damo"
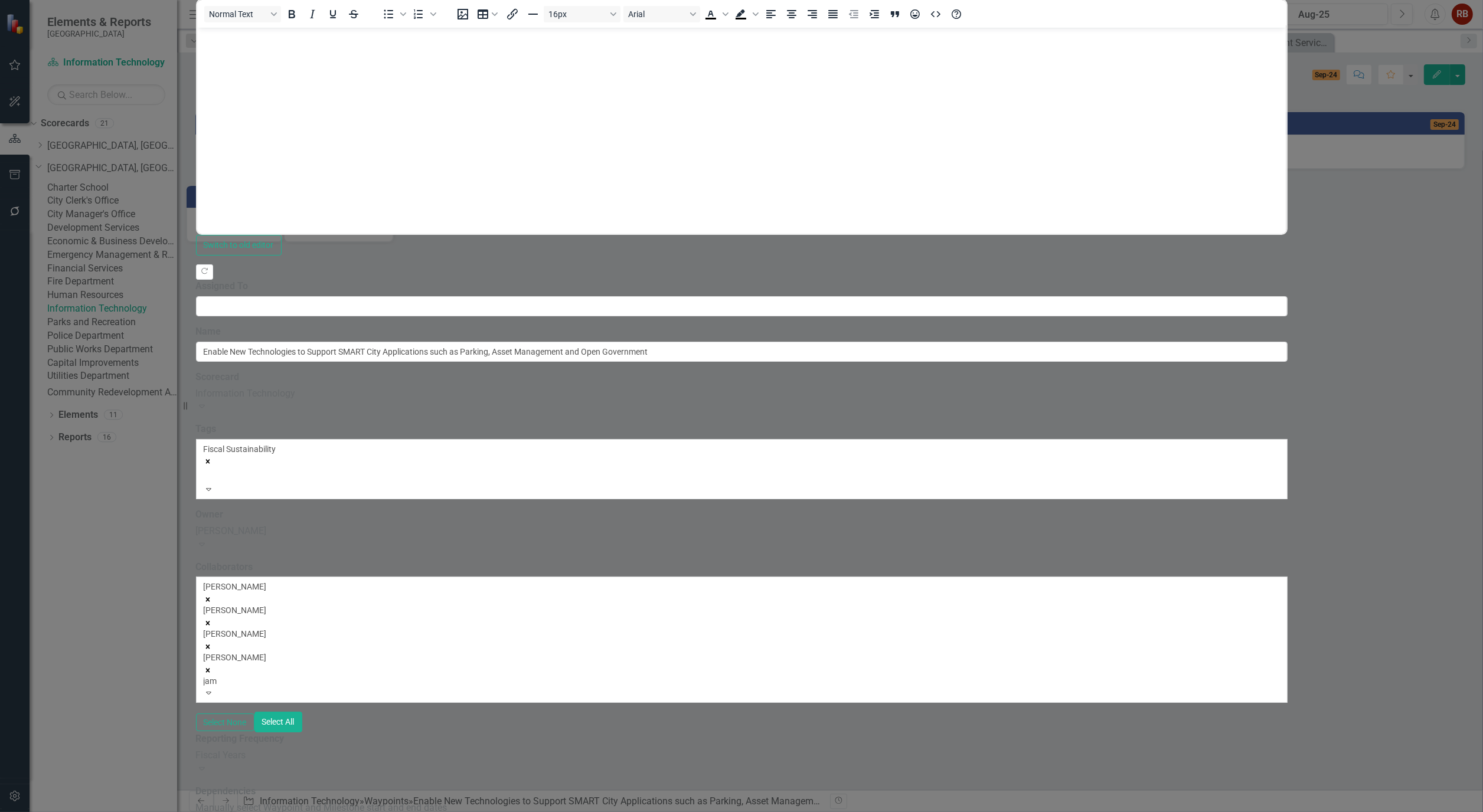
type input "jame"
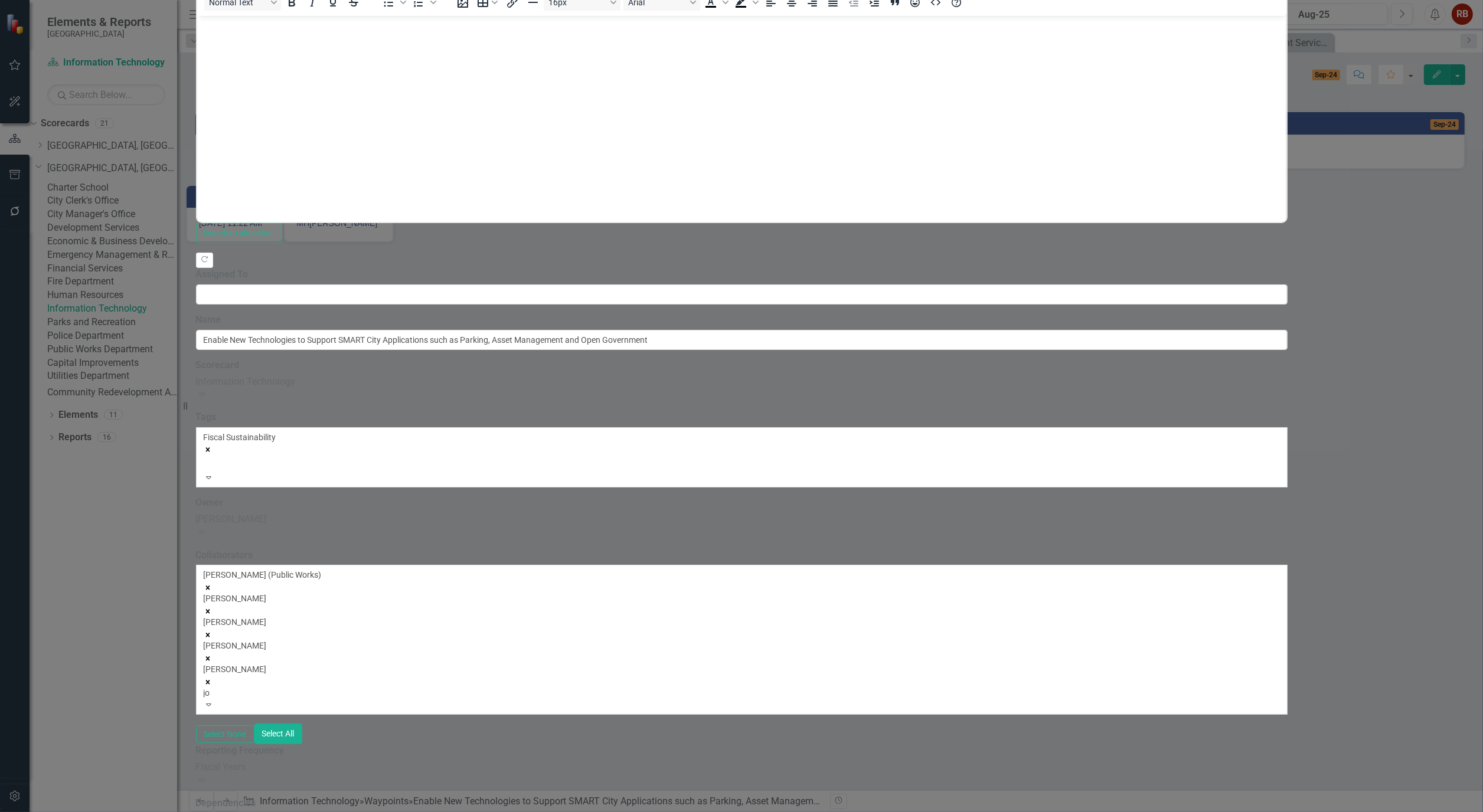
type input "joe"
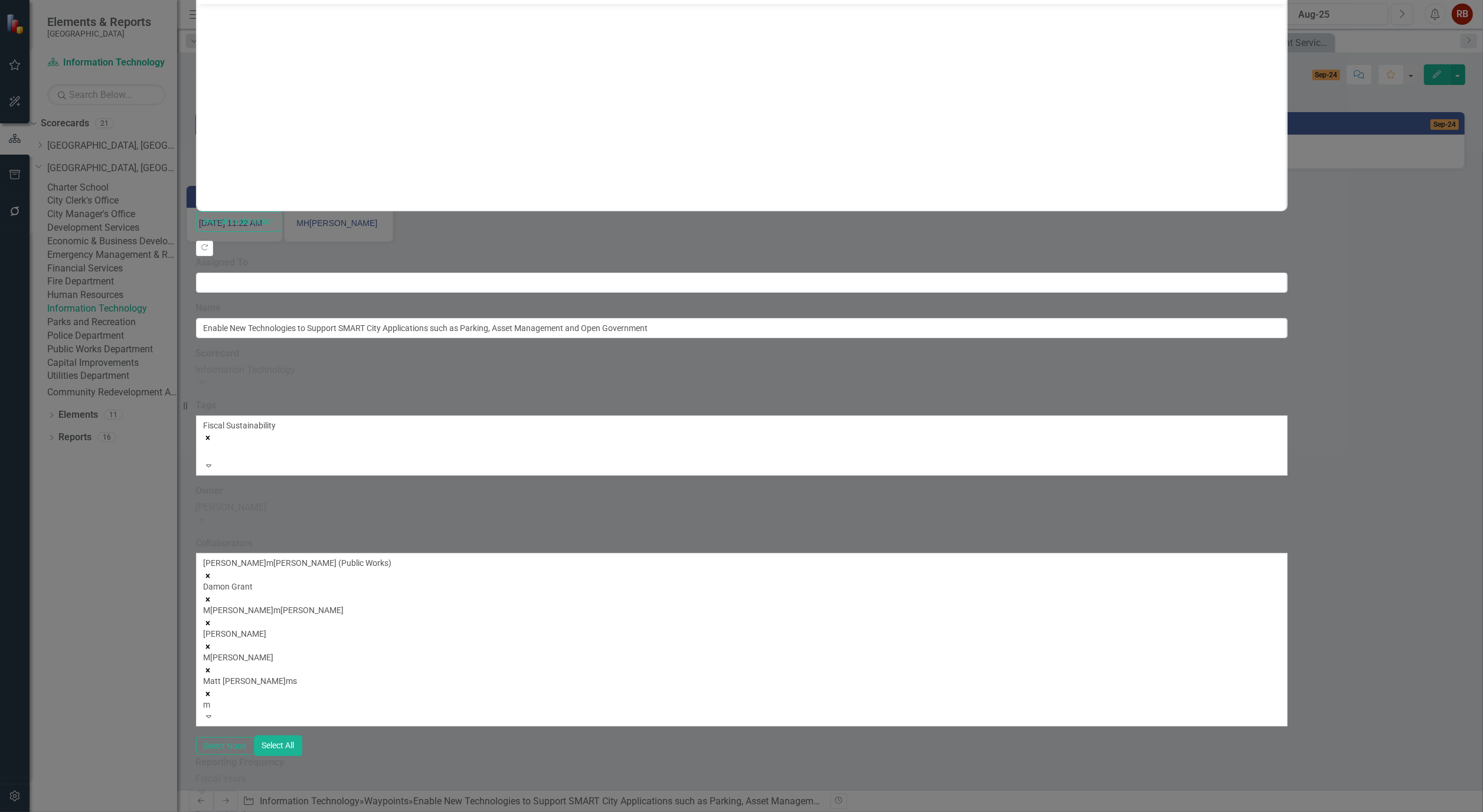
type input "mi"
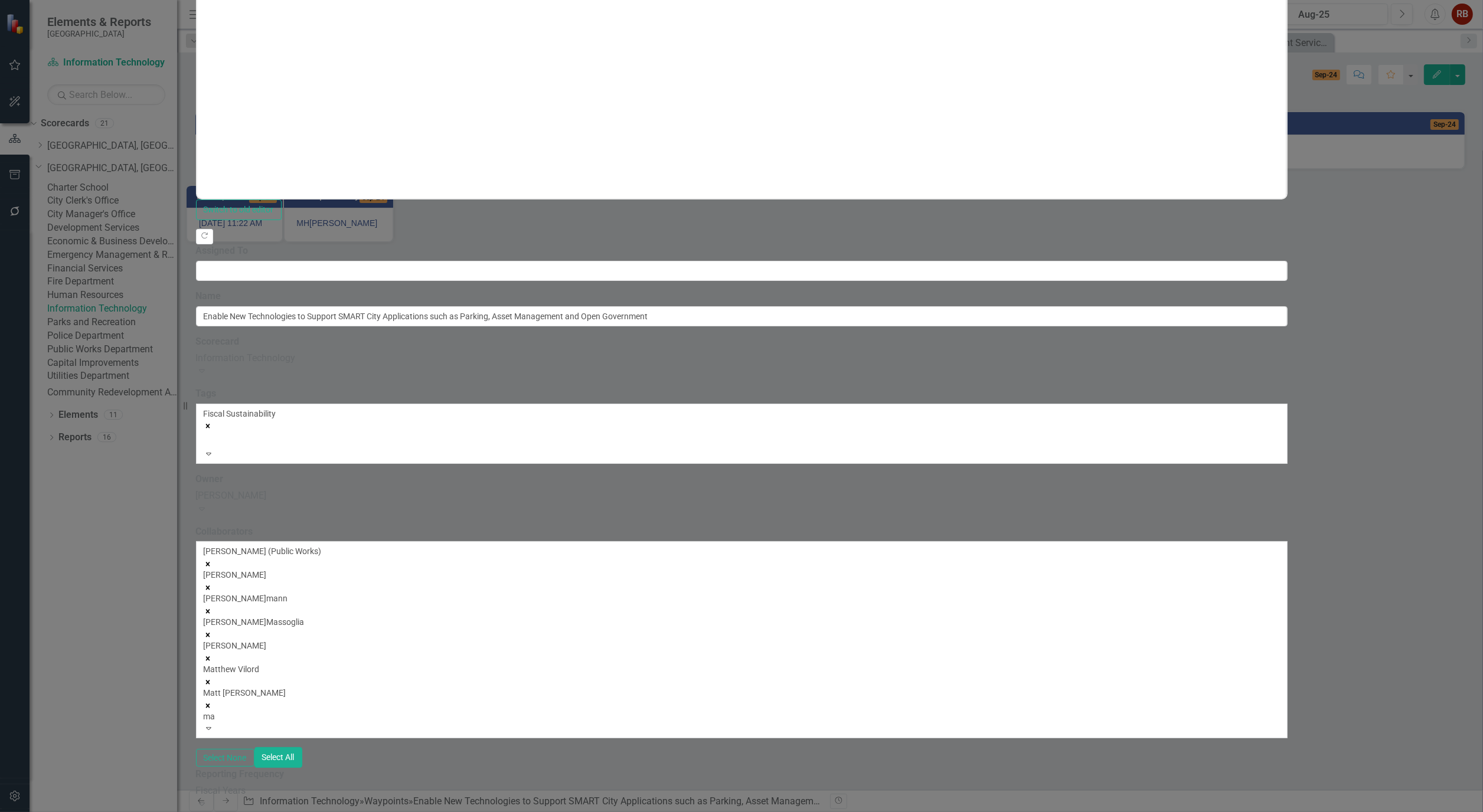
type input "mar"
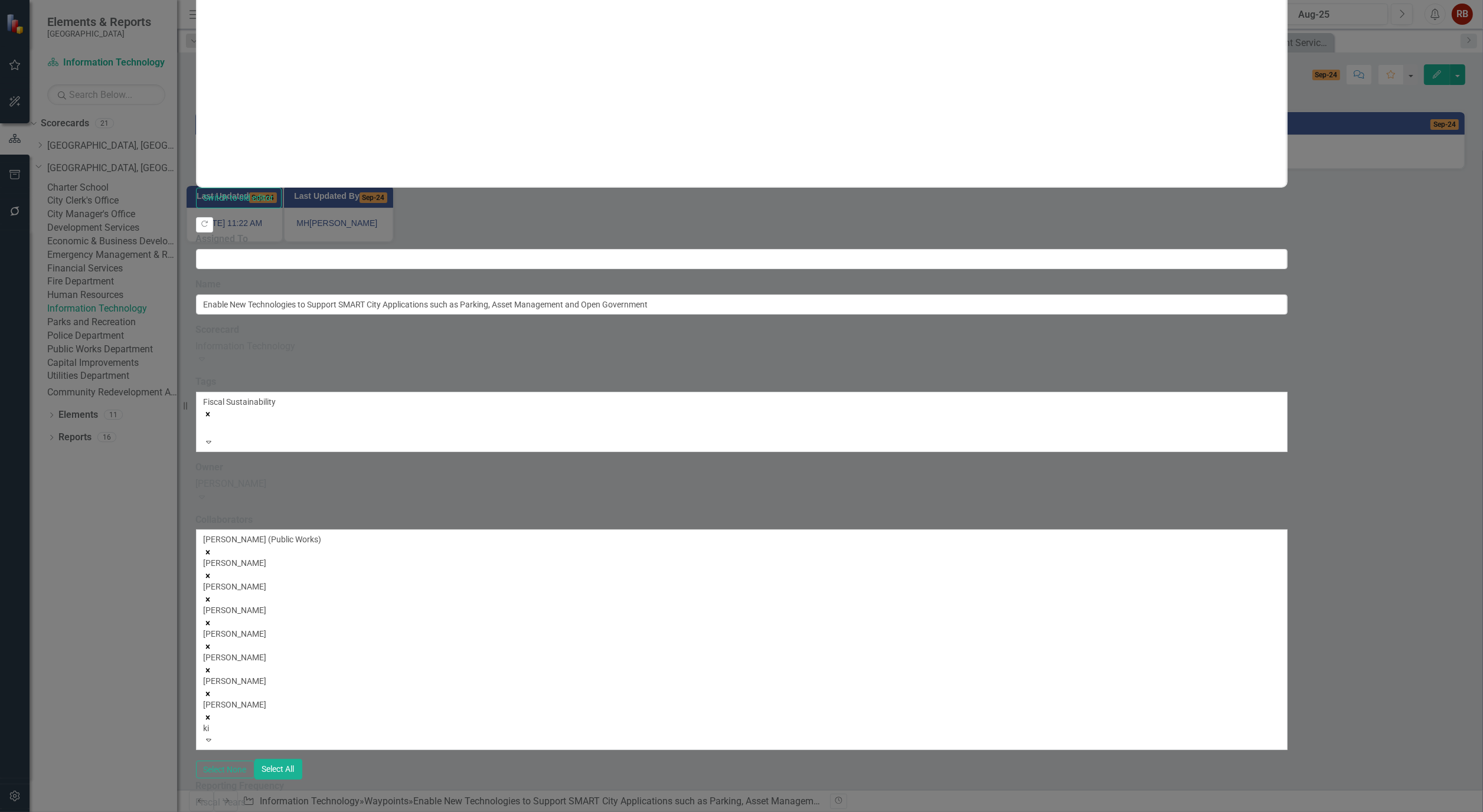
type input "kim"
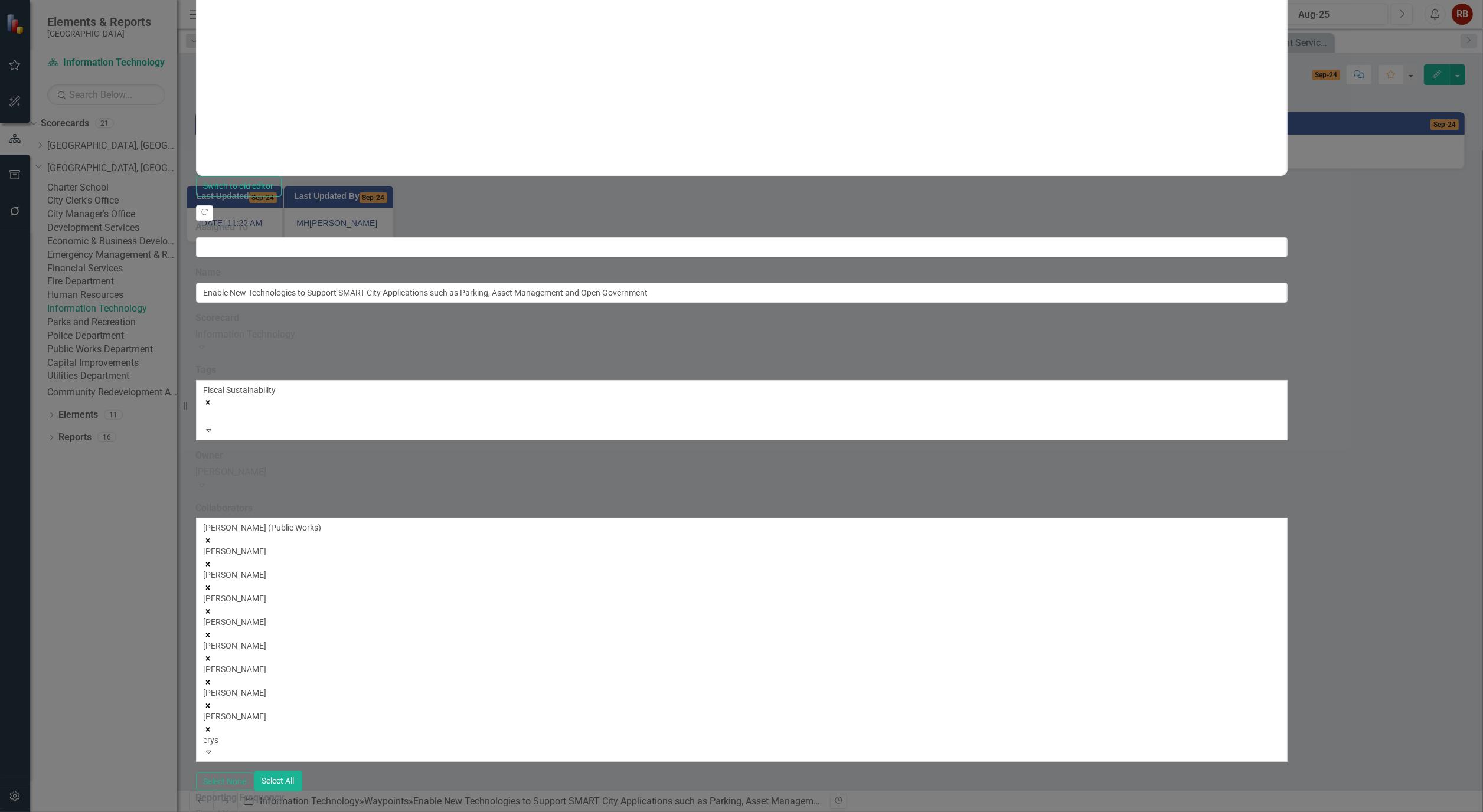
type input "cryst"
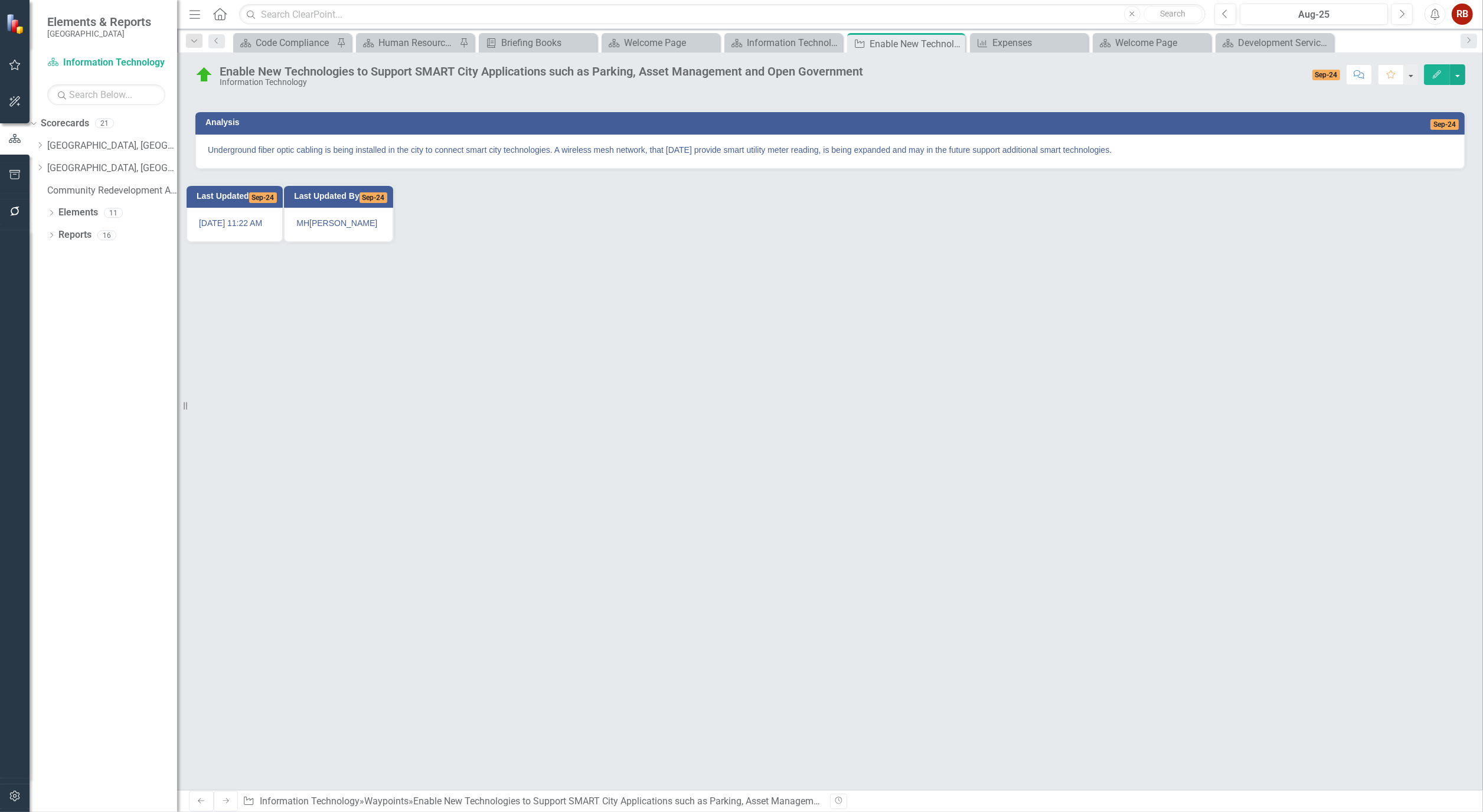
click at [1441, 77] on icon "Edit" at bounding box center [1436, 74] width 10 height 8
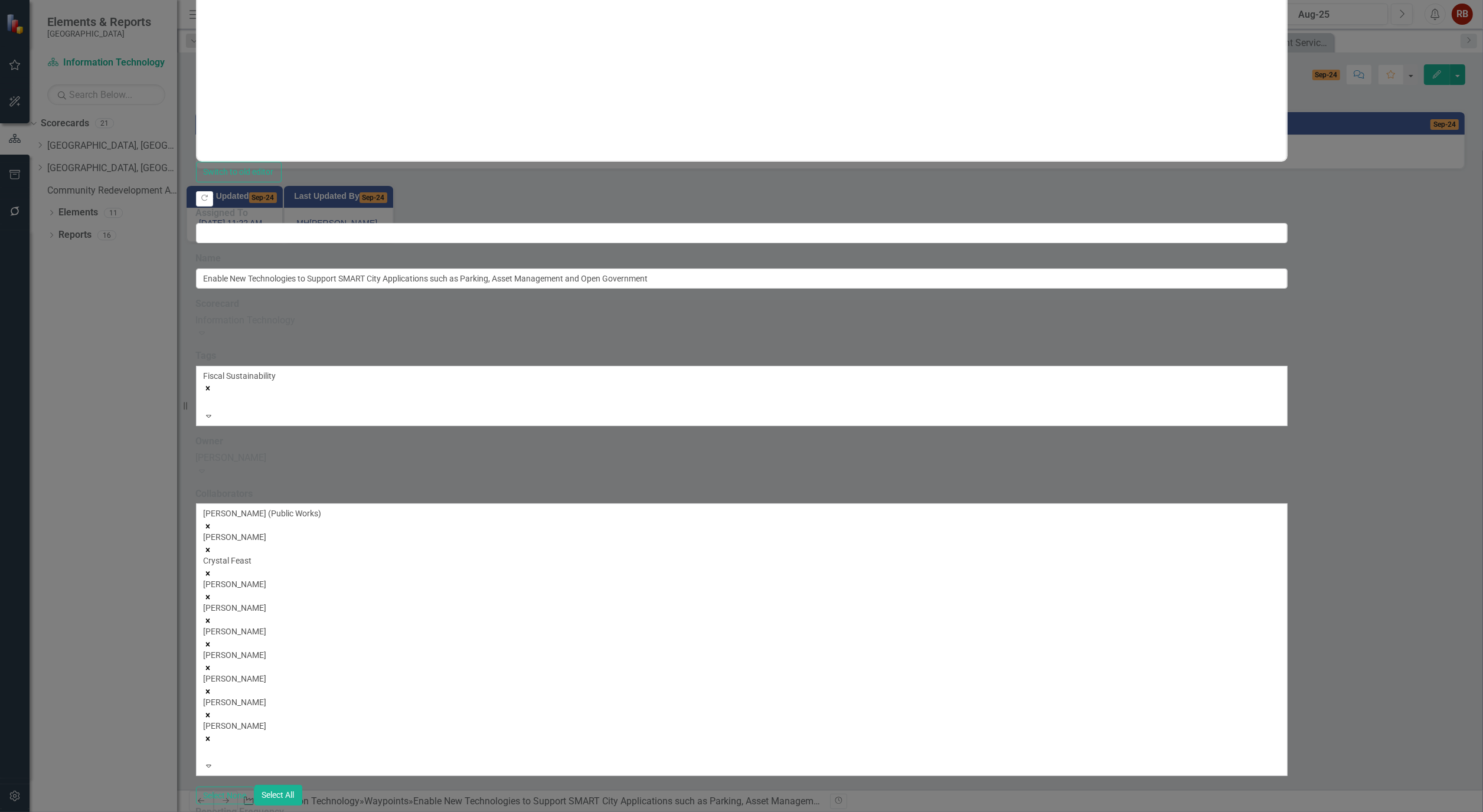
click at [207, 745] on div at bounding box center [205, 751] width 2 height 14
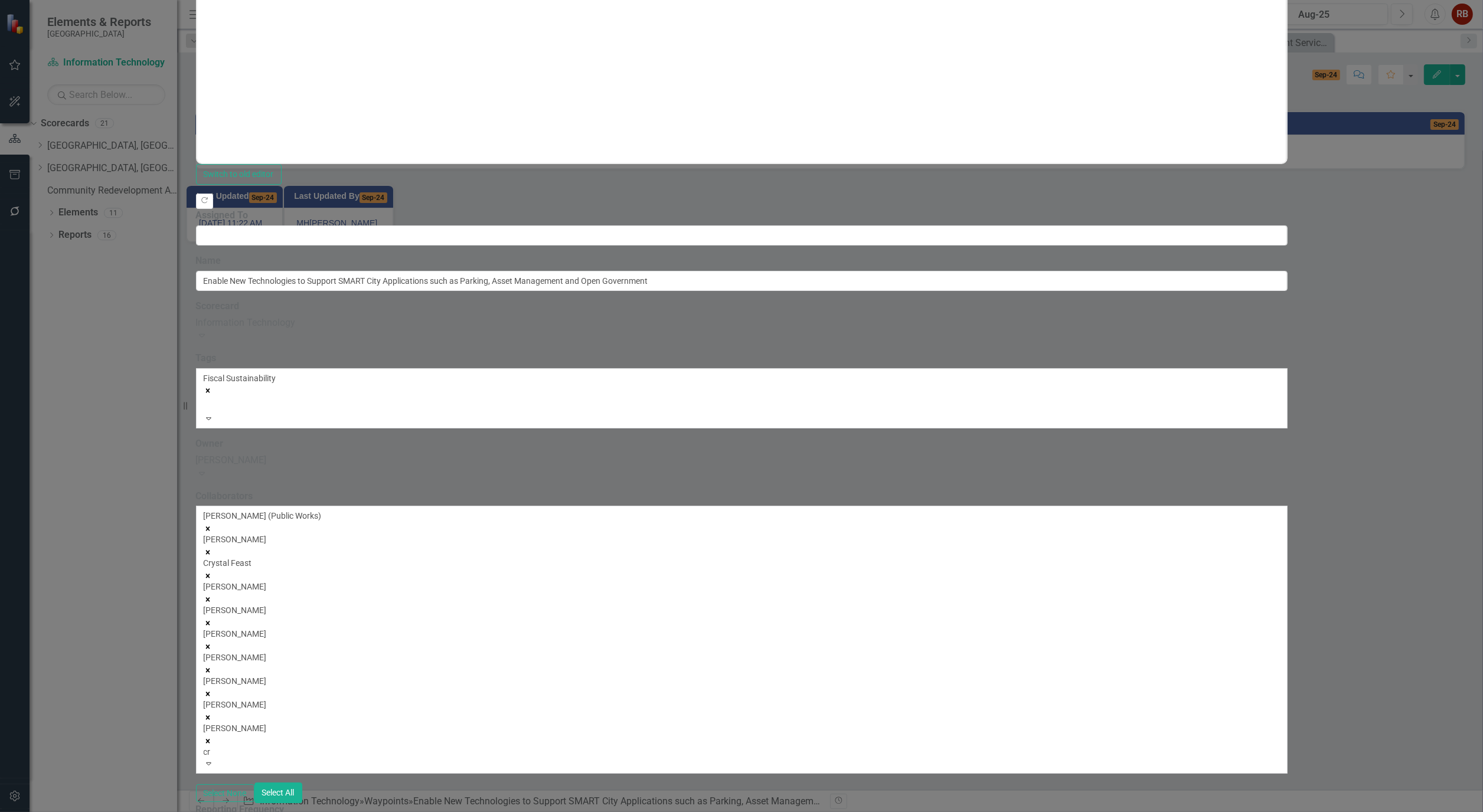
type input "c"
type input "rob"
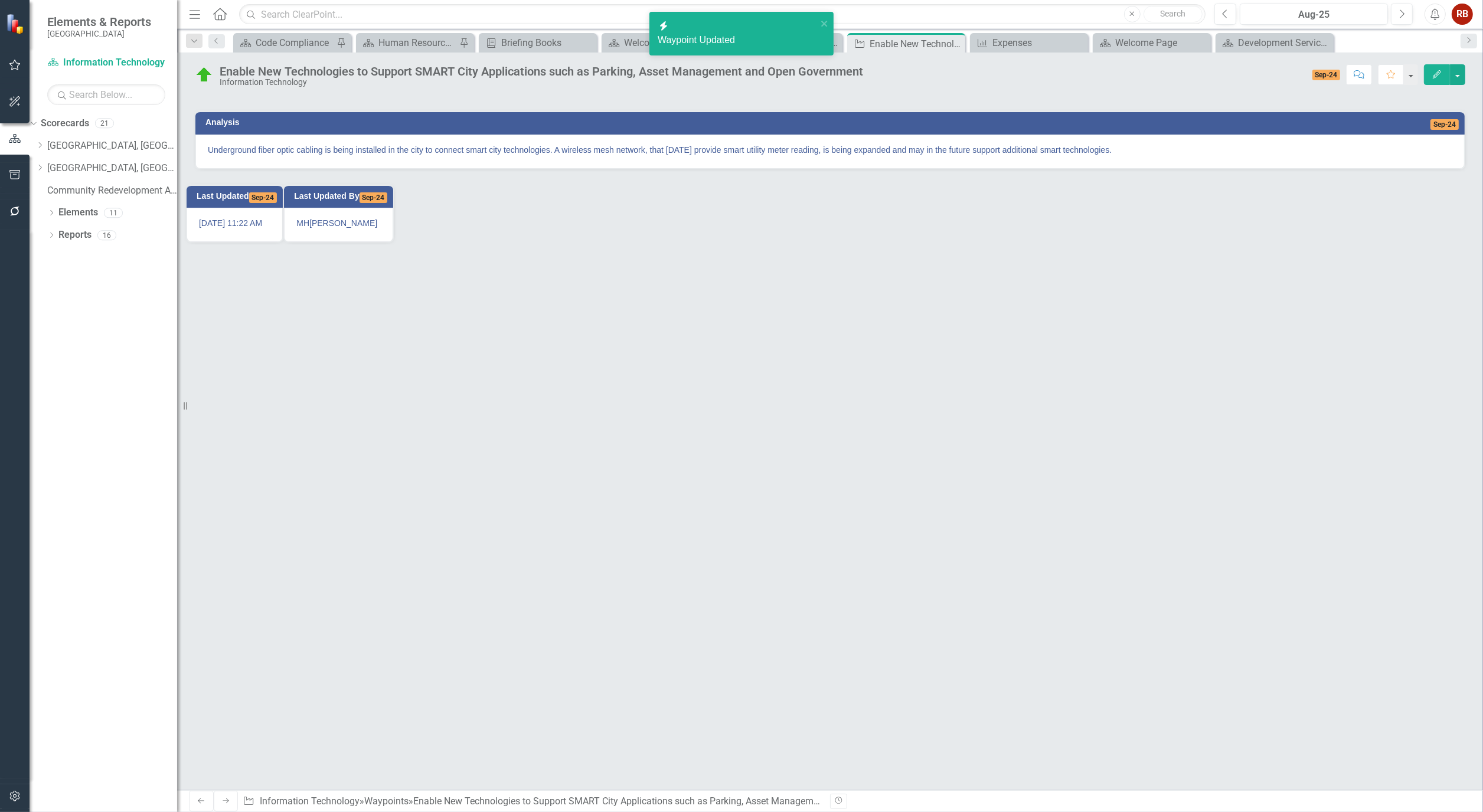
click at [687, 95] on div at bounding box center [830, 89] width 1270 height 14
